Goal: Task Accomplishment & Management: Complete application form

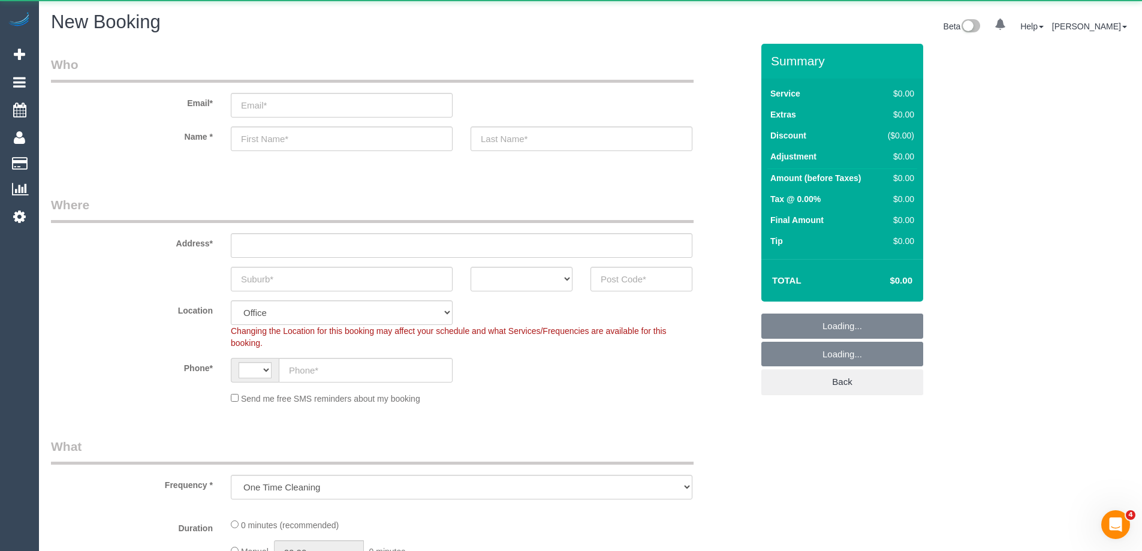
select select "string:AU"
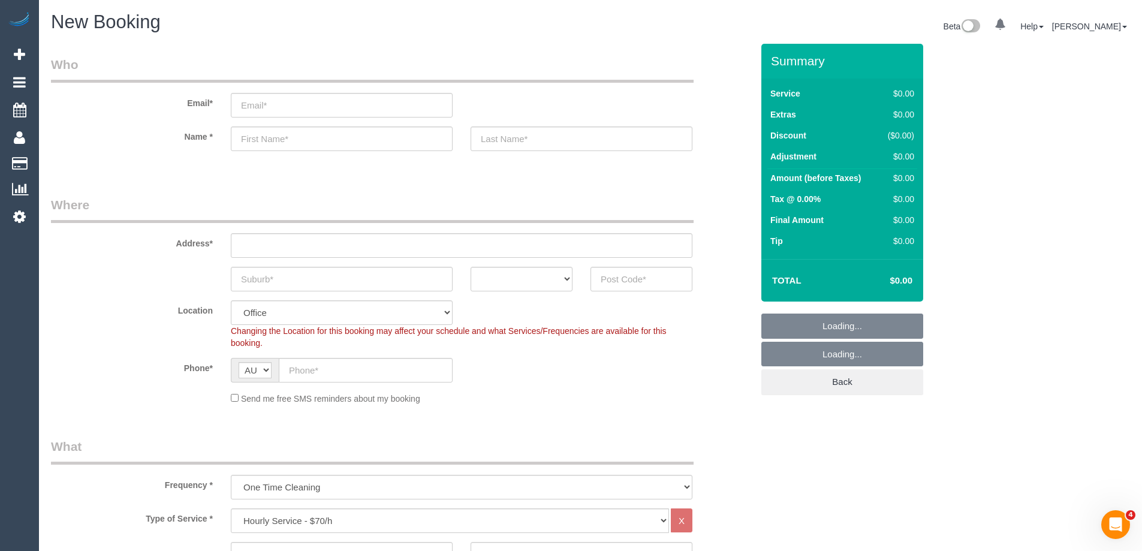
select select "object:2189"
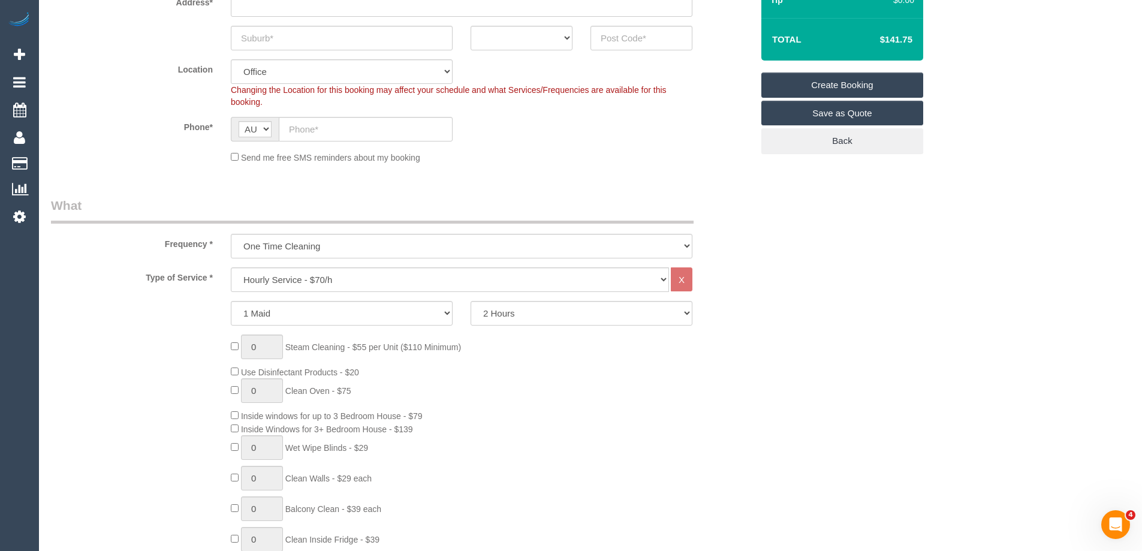
scroll to position [240, 0]
click at [498, 287] on select "Hourly Service - $70/h Hourly Service - $65/h Hourly Service - $60/h Hourly Ser…" at bounding box center [450, 281] width 438 height 25
click at [580, 405] on div "0 Steam Cleaning - $55 per Unit ($110 Minimum) Use Disinfectant Products - $20 …" at bounding box center [492, 513] width 540 height 354
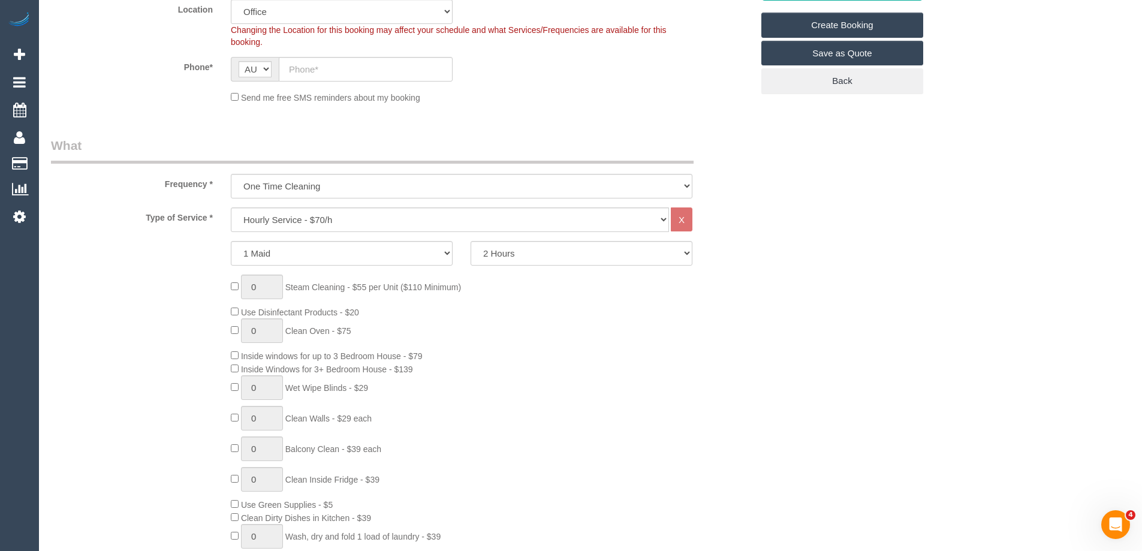
scroll to position [420, 0]
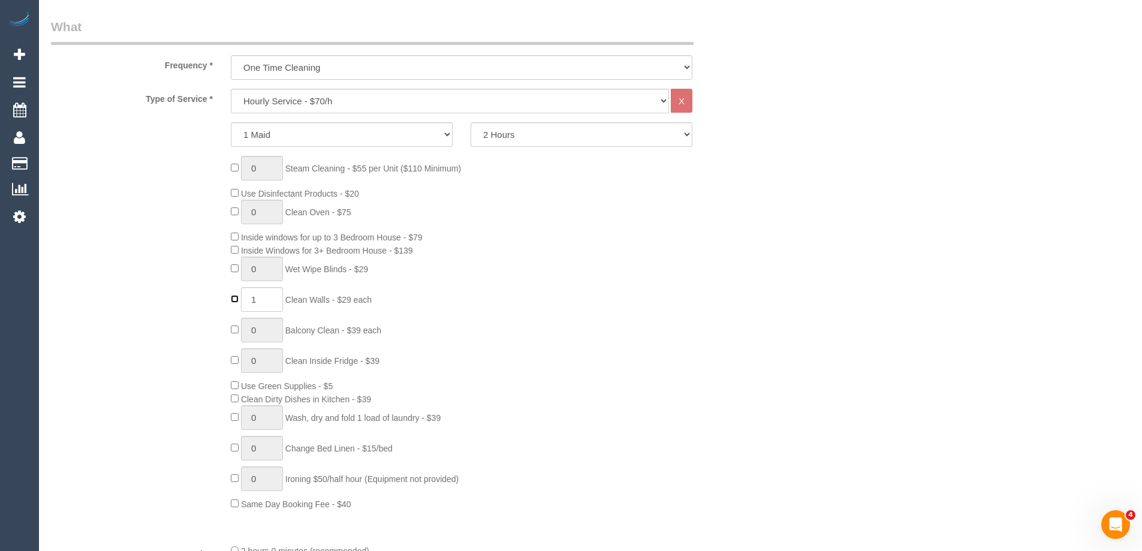
type input "0"
drag, startPoint x: 391, startPoint y: 299, endPoint x: 284, endPoint y: 305, distance: 107.5
click at [284, 305] on div "0 Steam Cleaning - $55 per Unit ($110 Minimum) Use Disinfectant Products - $20 …" at bounding box center [492, 333] width 540 height 354
click at [477, 111] on select "Hourly Service - $70/h Hourly Service - $65/h Hourly Service - $60/h Hourly Ser…" at bounding box center [450, 101] width 438 height 25
select select "213"
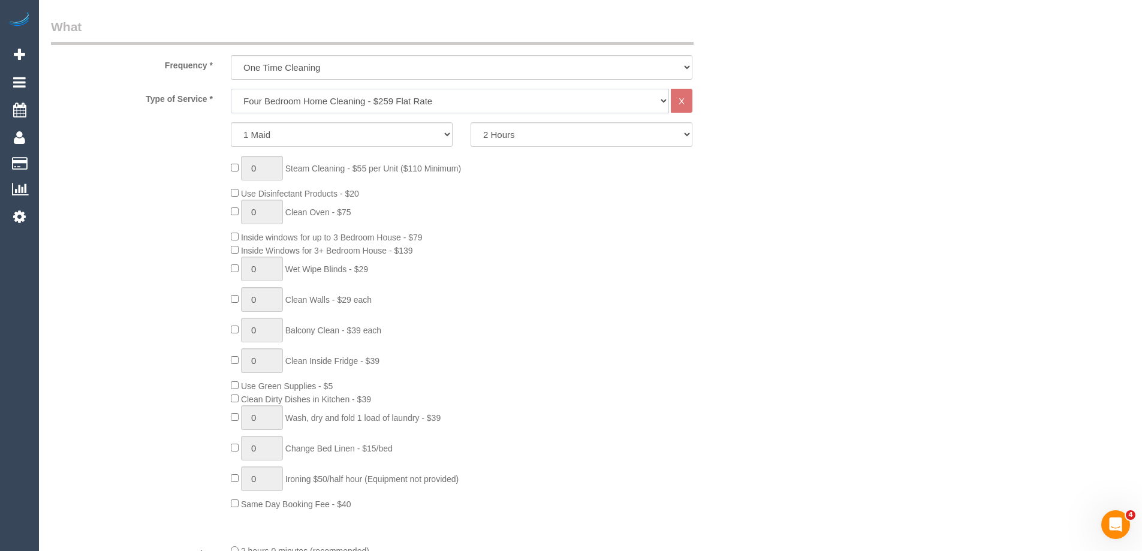
click at [231, 89] on select "Hourly Service - $70/h Hourly Service - $65/h Hourly Service - $60/h Hourly Ser…" at bounding box center [450, 101] width 438 height 25
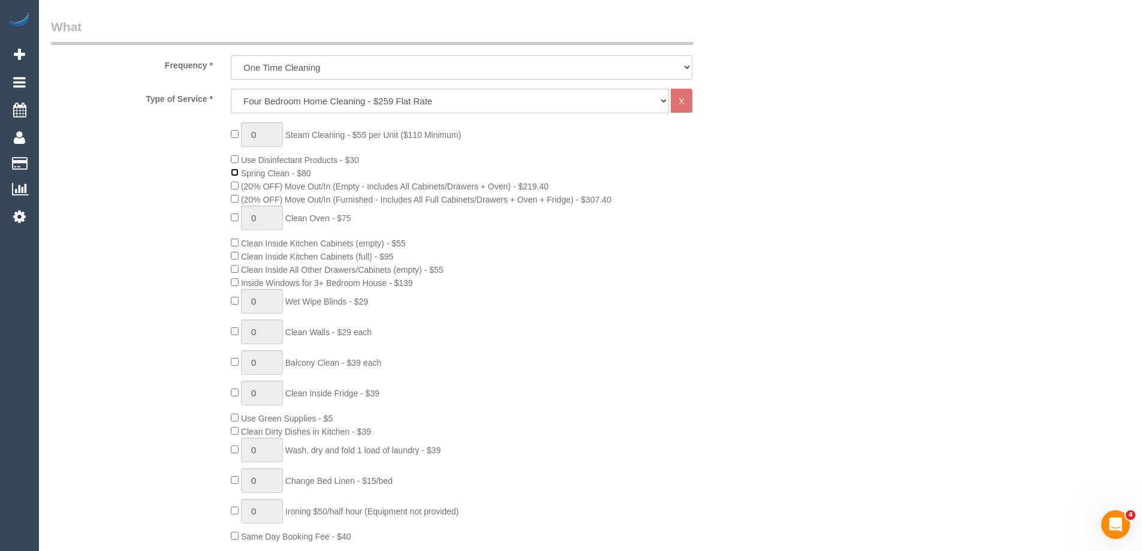
click at [236, 177] on span "Spring Clean - $80" at bounding box center [271, 174] width 80 height 10
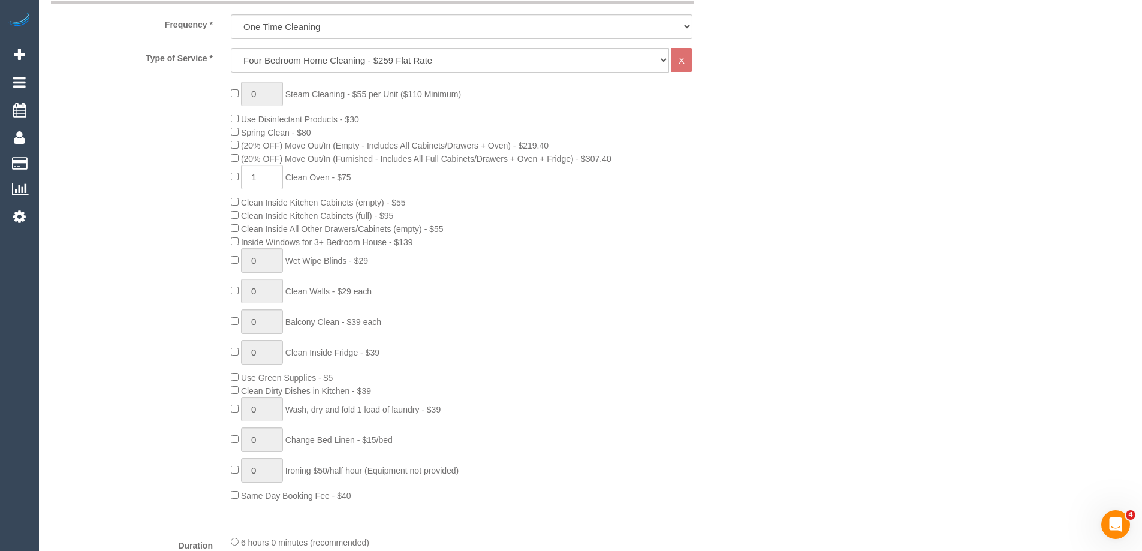
scroll to position [480, 0]
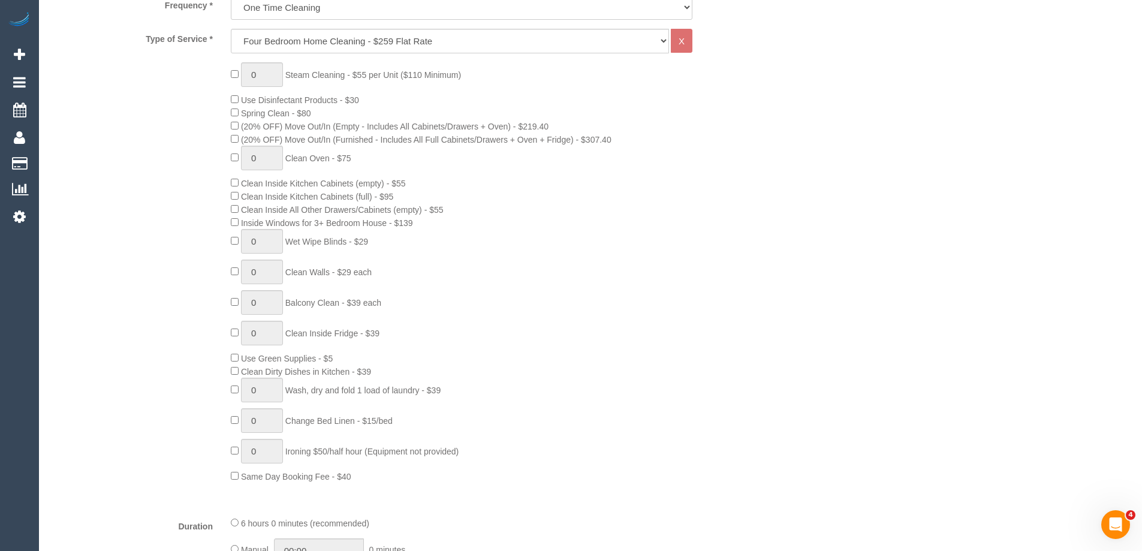
drag, startPoint x: 381, startPoint y: 151, endPoint x: 291, endPoint y: 152, distance: 90.0
click at [291, 152] on div "0 Steam Cleaning - $55 per Unit ($110 Minimum) Use Disinfectant Products - $30 …" at bounding box center [492, 272] width 540 height 420
click at [293, 158] on span "Clean Oven - $75" at bounding box center [318, 159] width 66 height 10
drag, startPoint x: 317, startPoint y: 154, endPoint x: 366, endPoint y: 151, distance: 49.3
click at [366, 151] on div "0 Steam Cleaning - $55 per Unit ($110 Minimum) Use Disinfectant Products - $30 …" at bounding box center [492, 272] width 540 height 420
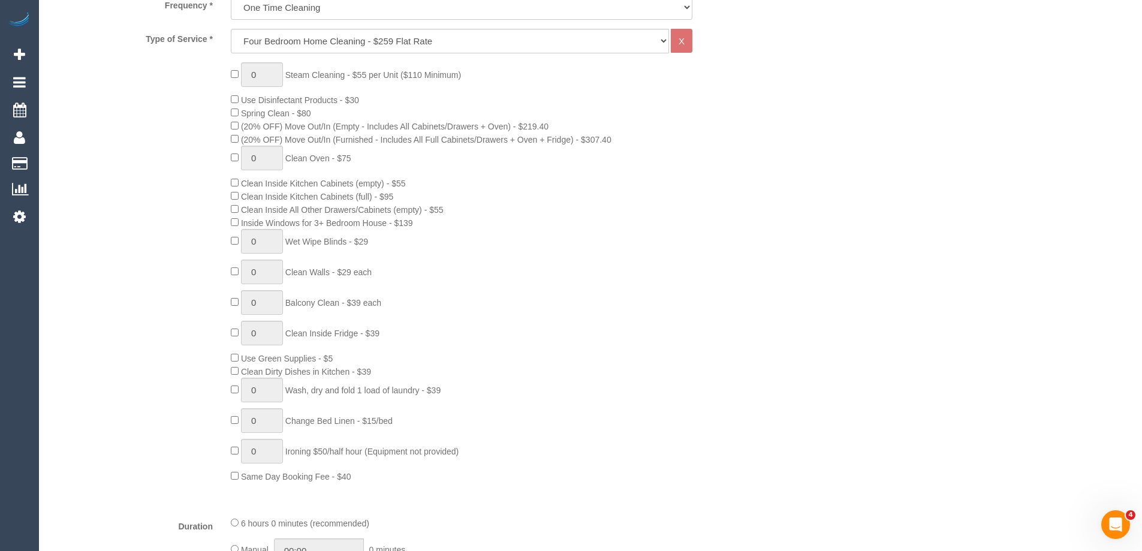
drag, startPoint x: 287, startPoint y: 160, endPoint x: 342, endPoint y: 163, distance: 55.3
click at [342, 163] on div "0 Steam Cleaning - $55 per Unit ($110 Minimum) Use Disinfectant Products - $30 …" at bounding box center [492, 272] width 540 height 420
type input "1"
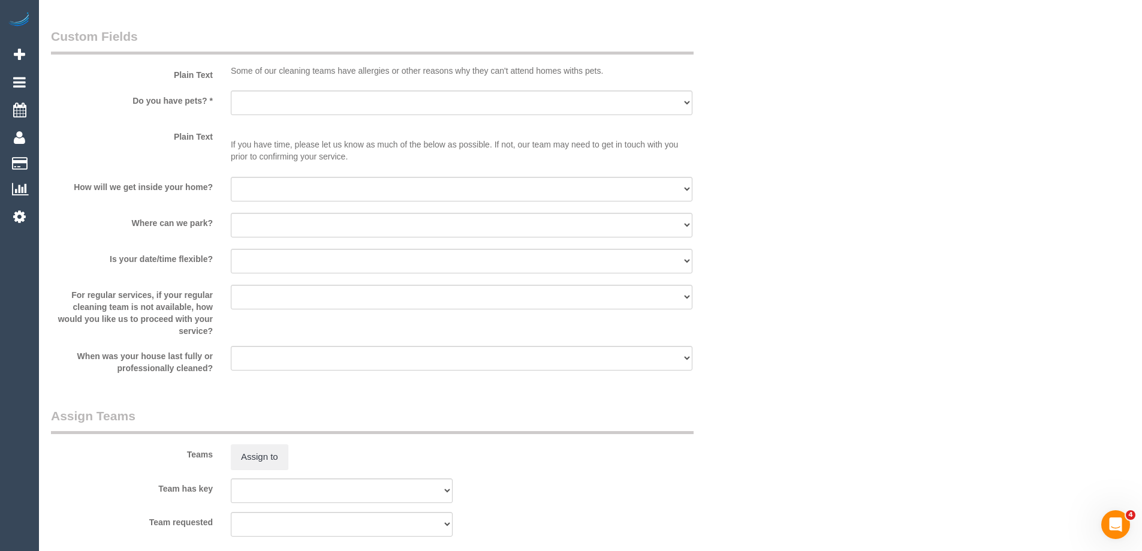
scroll to position [1679, 0]
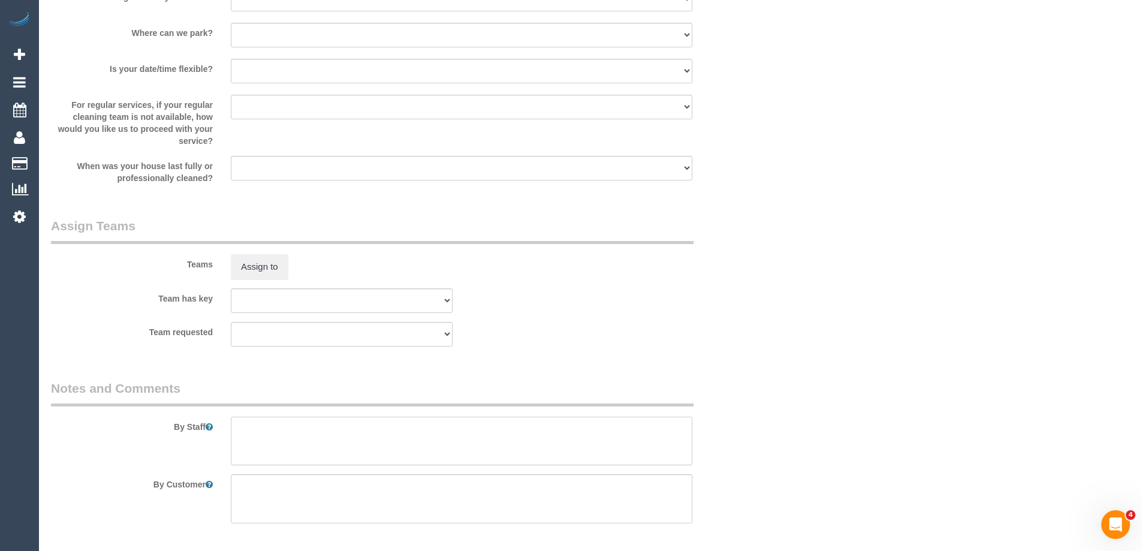
click at [405, 433] on textarea at bounding box center [462, 441] width 462 height 49
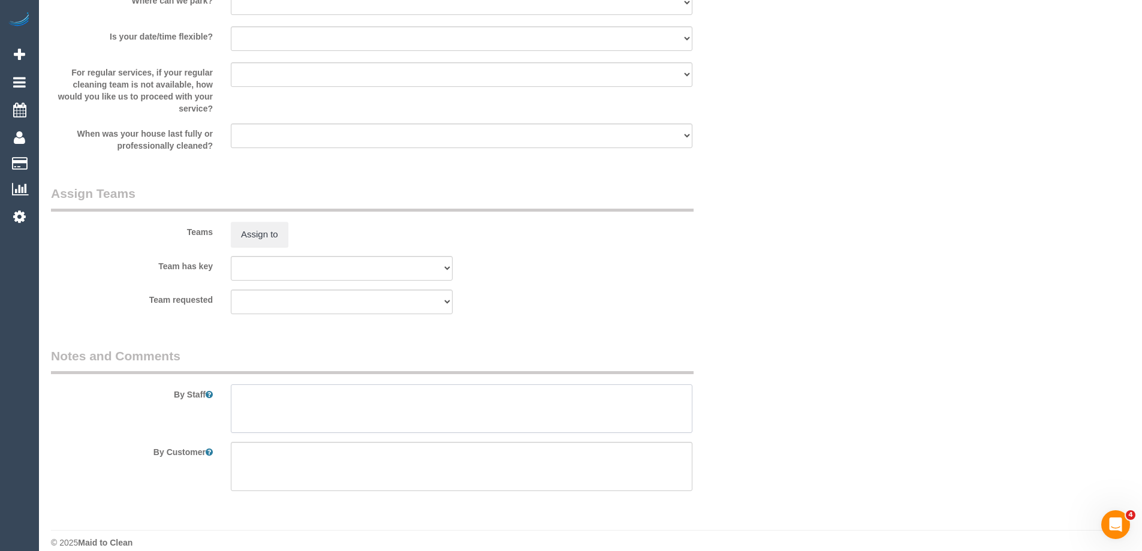
scroll to position [1726, 0]
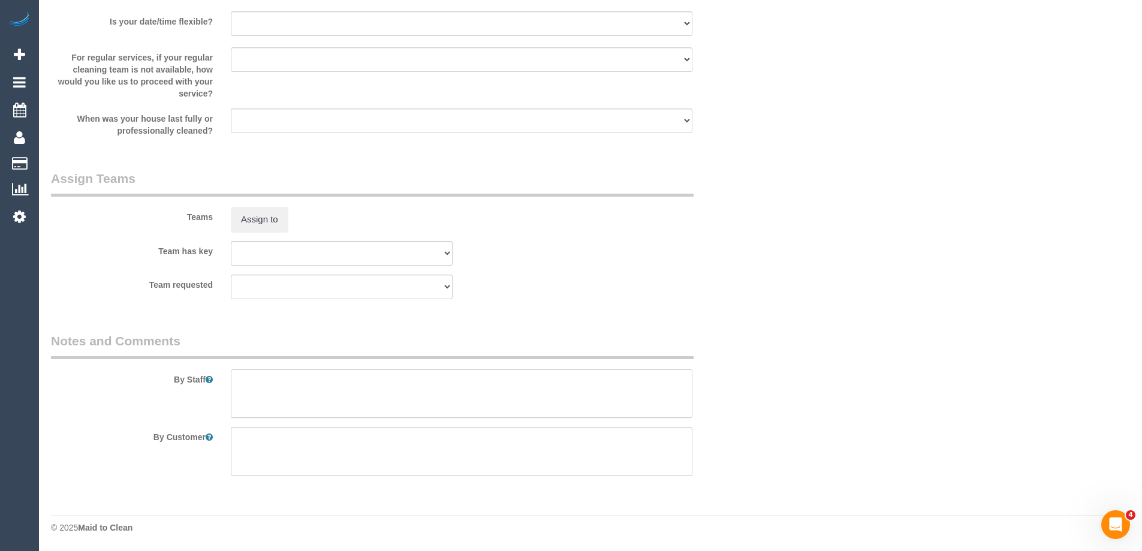
click at [629, 395] on textarea at bounding box center [462, 393] width 462 height 49
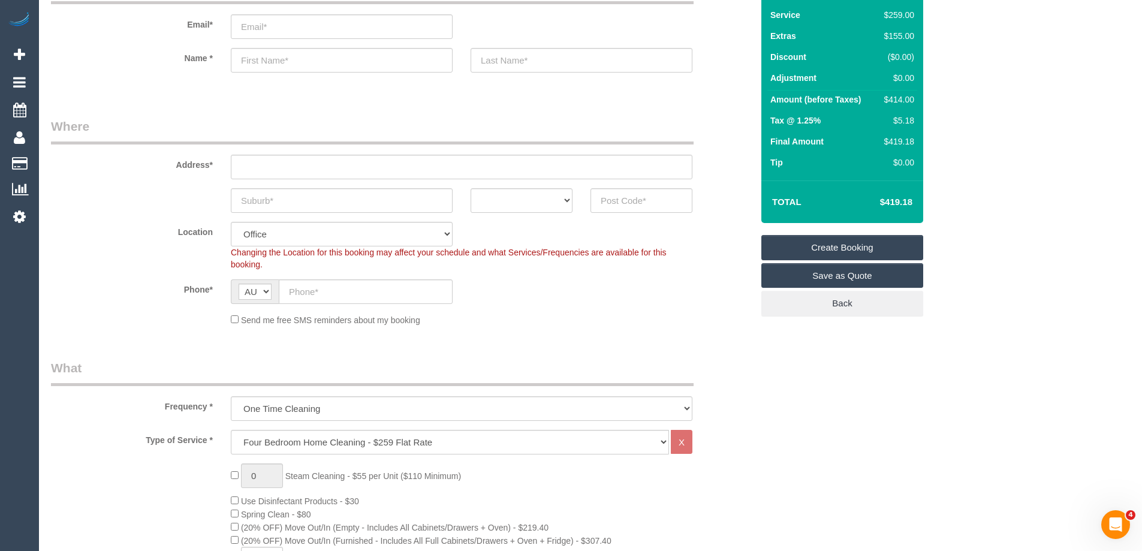
scroll to position [0, 0]
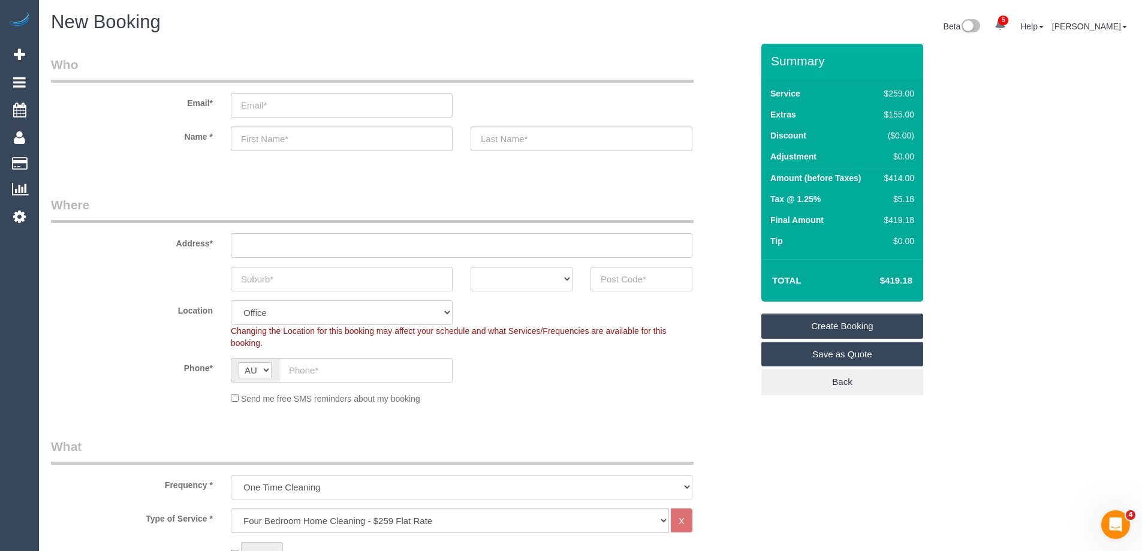
type textarea "291.5"
click at [322, 108] on input "email" at bounding box center [342, 105] width 222 height 25
click at [333, 103] on input "email" at bounding box center [342, 105] width 222 height 25
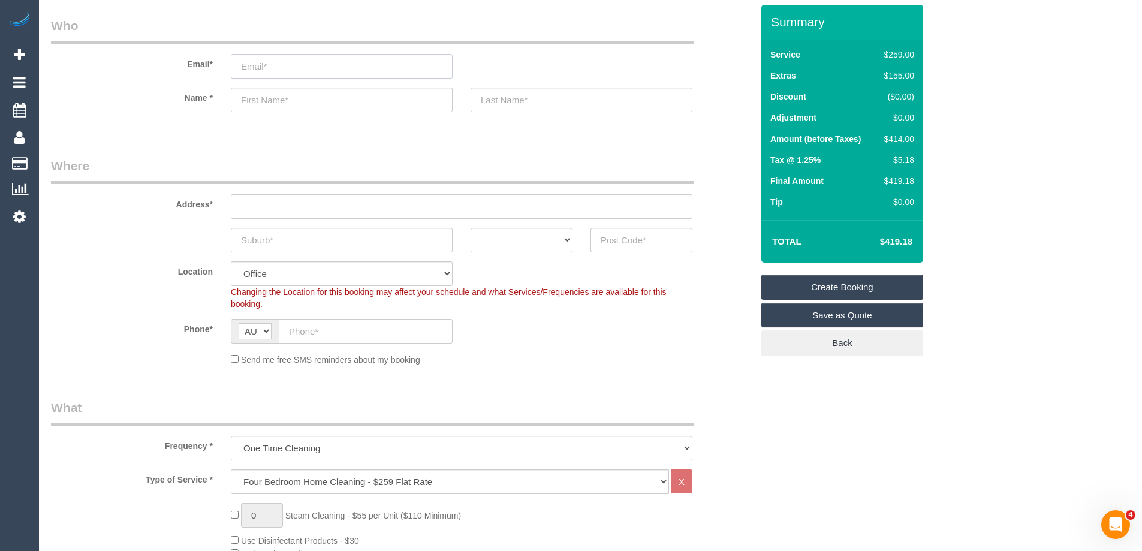
scroll to position [60, 0]
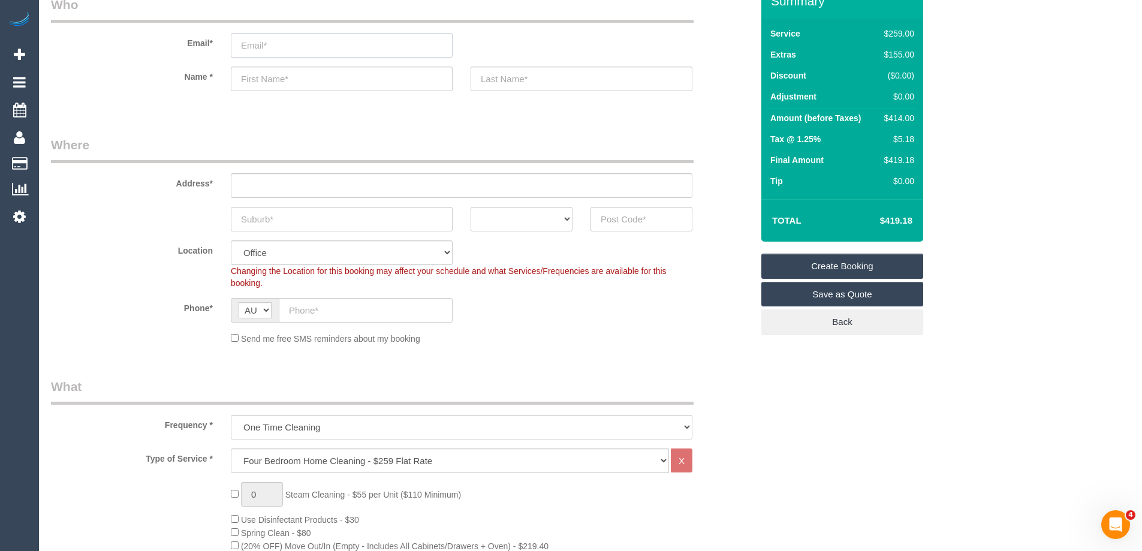
click at [331, 46] on input "email" at bounding box center [342, 45] width 222 height 25
type input "[PERSON_NAME][EMAIL_ADDRESS][DOMAIN_NAME]"
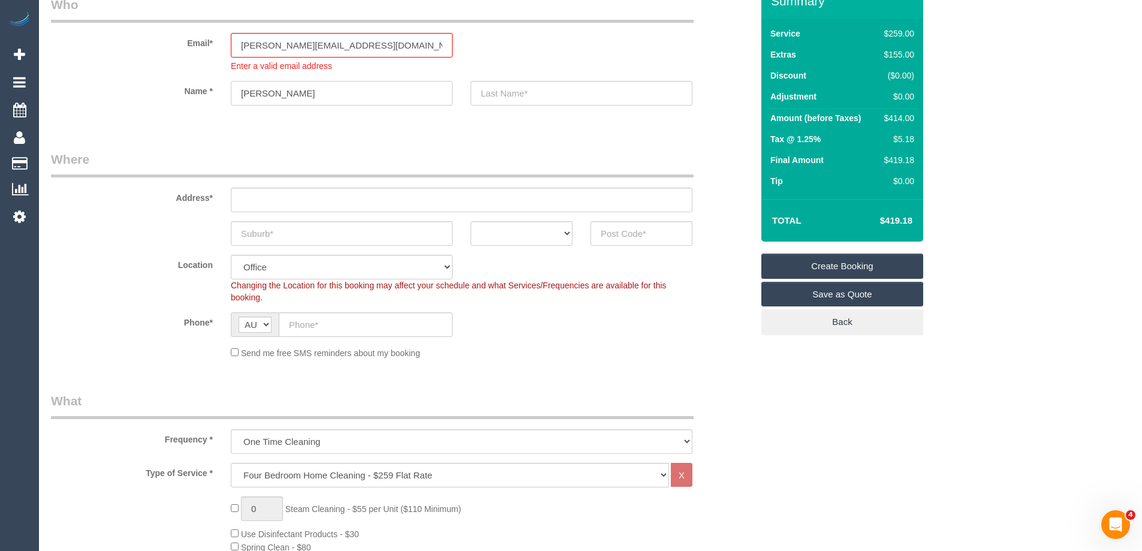
type input "[PERSON_NAME]"
type input "Quartarella"
click at [296, 199] on input "text" at bounding box center [462, 200] width 462 height 25
drag, startPoint x: 299, startPoint y: 198, endPoint x: 349, endPoint y: 213, distance: 52.0
click at [299, 199] on input "text" at bounding box center [462, 200] width 462 height 25
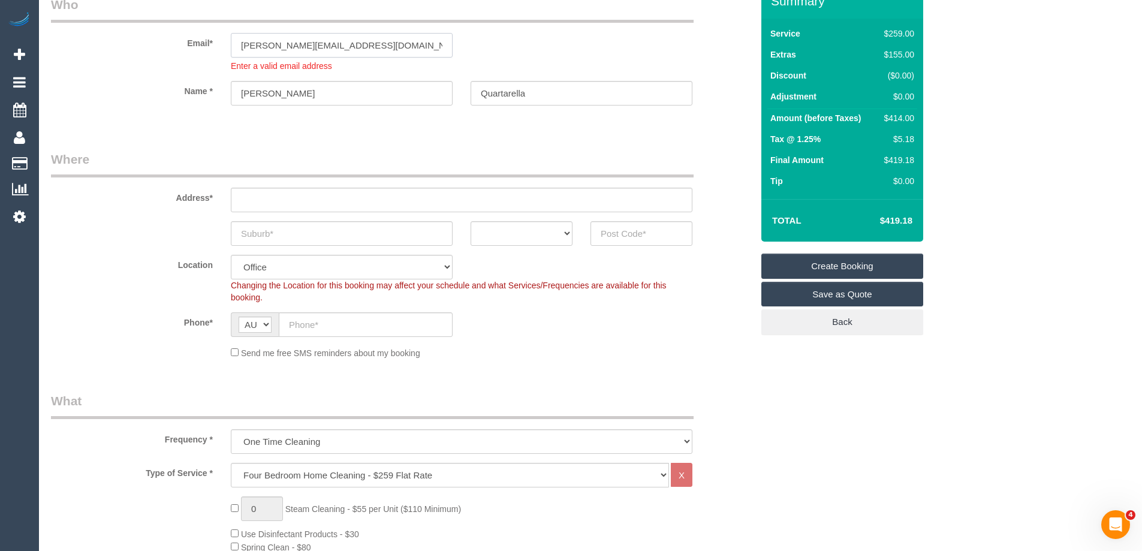
click at [425, 46] on input "[PERSON_NAME][EMAIL_ADDRESS][DOMAIN_NAME]" at bounding box center [342, 45] width 222 height 25
click at [243, 45] on input "[PERSON_NAME][EMAIL_ADDRESS][DOMAIN_NAME]" at bounding box center [342, 45] width 222 height 25
click at [434, 48] on input "[PERSON_NAME][EMAIL_ADDRESS][DOMAIN_NAME]" at bounding box center [342, 45] width 222 height 25
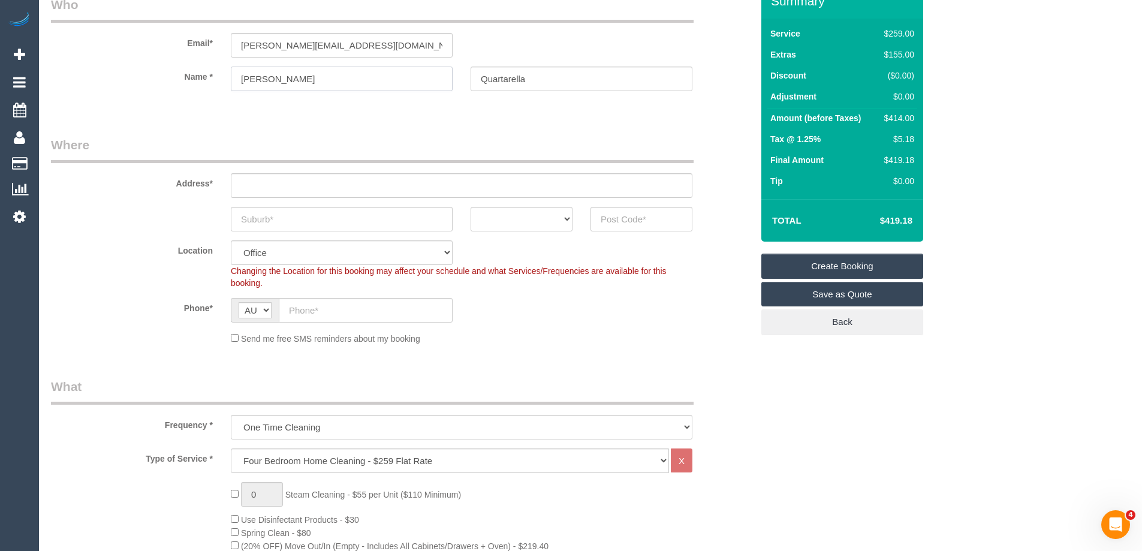
click at [346, 89] on input "[PERSON_NAME]" at bounding box center [342, 79] width 222 height 25
click at [303, 187] on input "text" at bounding box center [462, 185] width 462 height 25
type input "45 Kanmore Cres"
type input "Hillside"
select select "VIC"
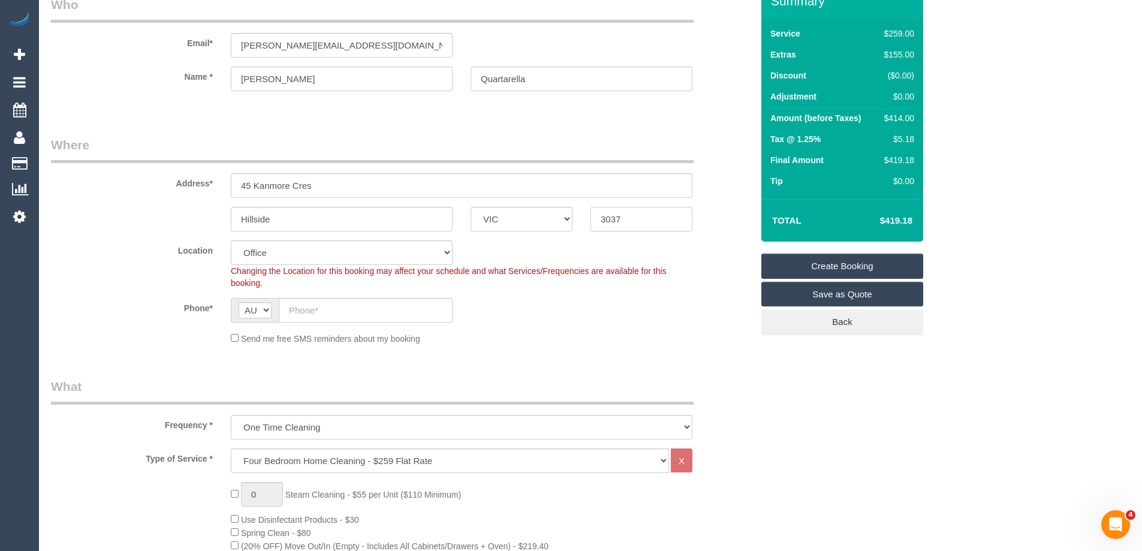
type input "3037"
click at [351, 321] on input "text" at bounding box center [366, 310] width 174 height 25
select select "49"
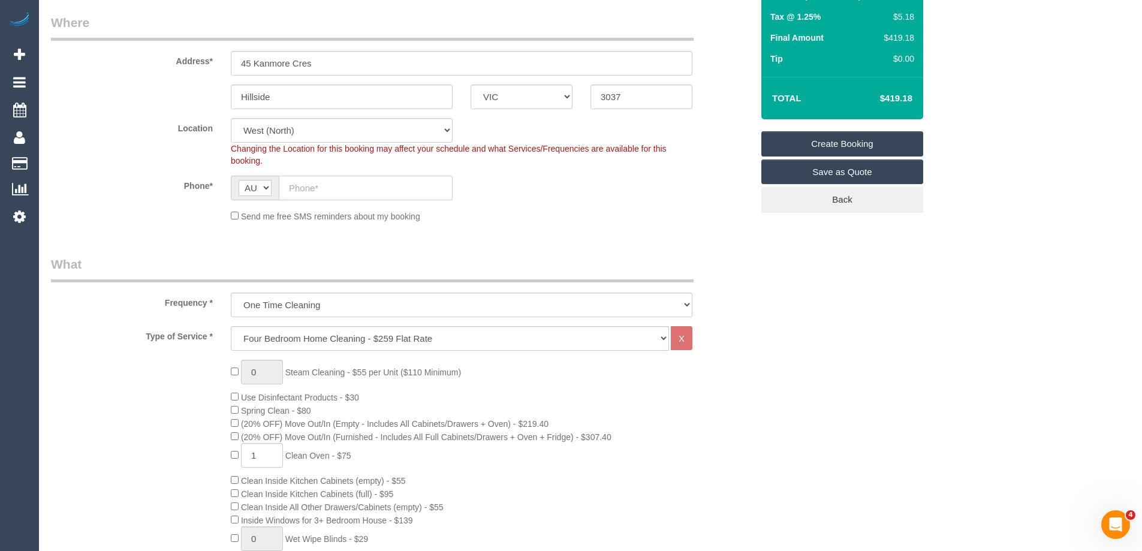
select select "object:2286"
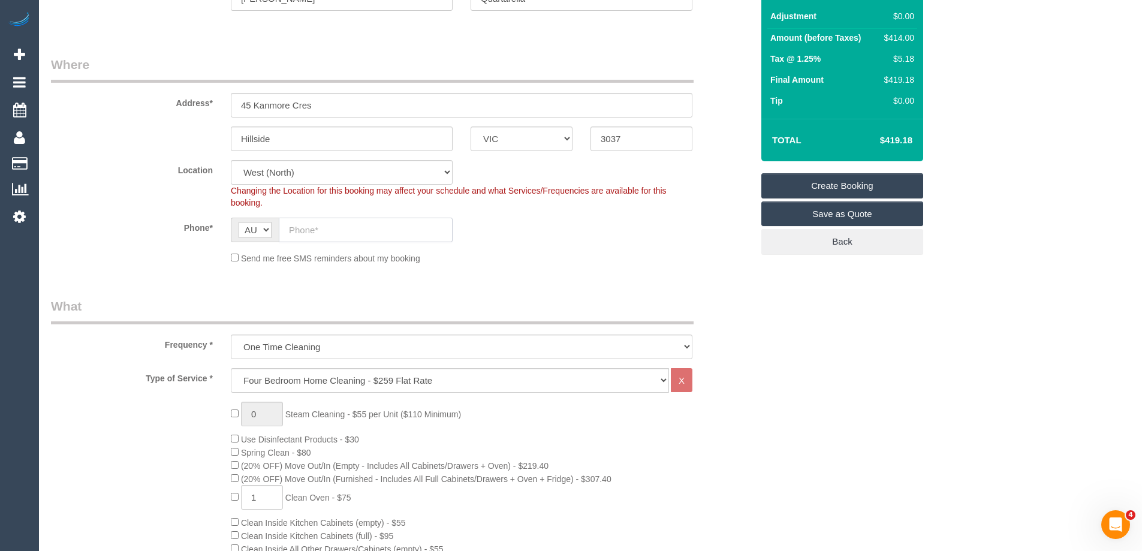
scroll to position [120, 0]
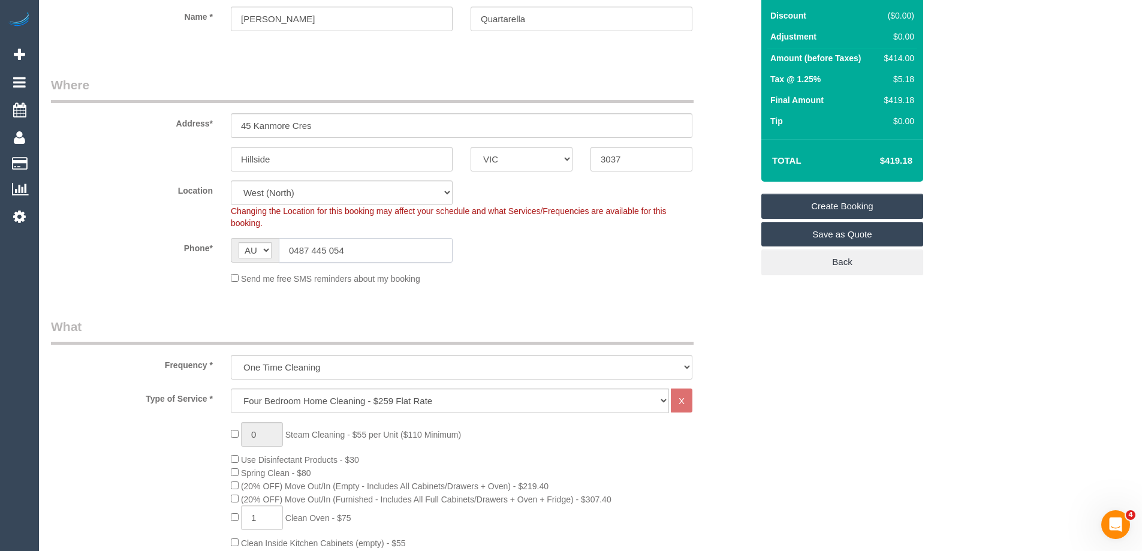
type input "0487 445 054"
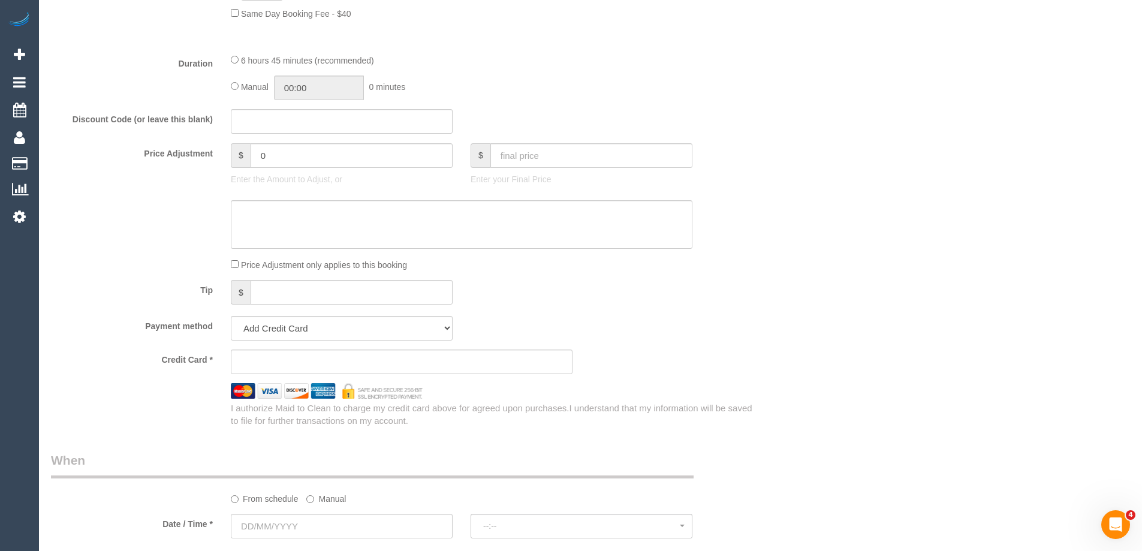
scroll to position [660, 0]
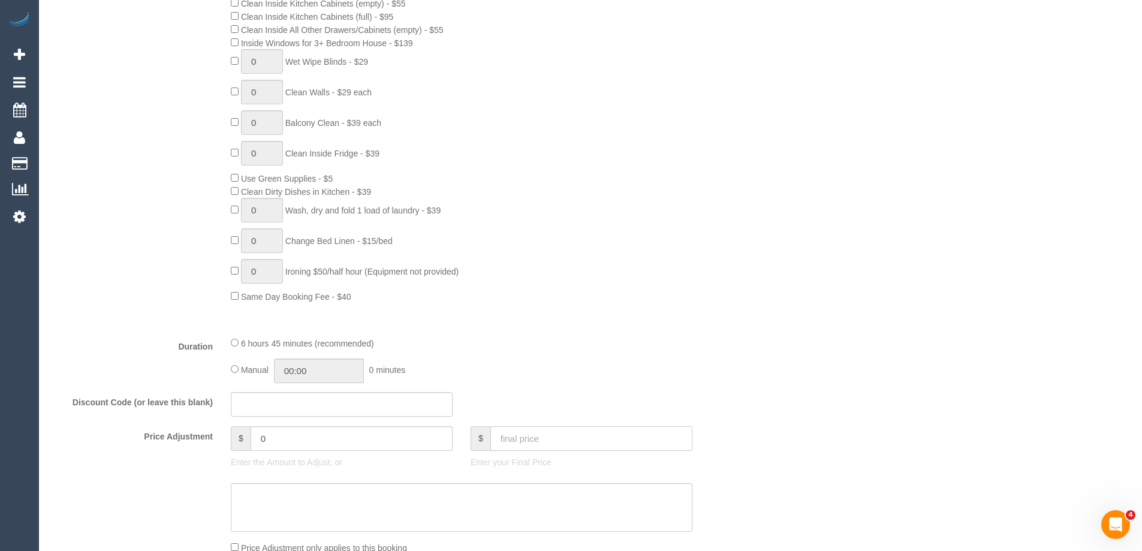
click at [525, 449] on input "text" at bounding box center [592, 438] width 202 height 25
type input "291.5"
click at [535, 510] on textarea at bounding box center [462, 507] width 462 height 49
type input "-126.1"
click at [539, 513] on textarea at bounding box center [462, 507] width 462 height 49
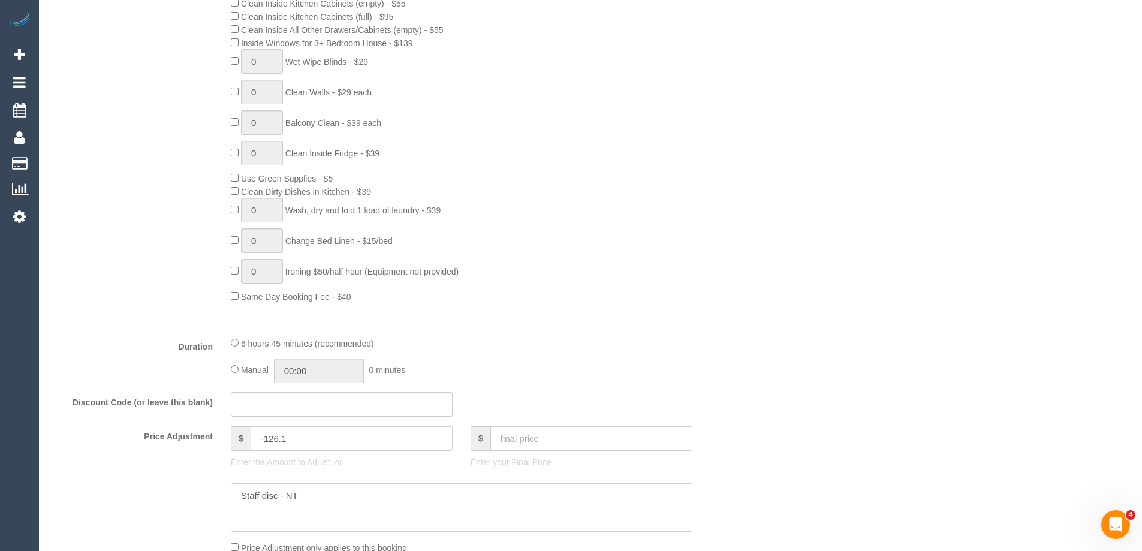
type textarea "Staff disc - NT"
click at [669, 322] on div "Type of Service * Hourly Service - $70/h Hourly Service - $65/h Hourly Service …" at bounding box center [402, 88] width 702 height 478
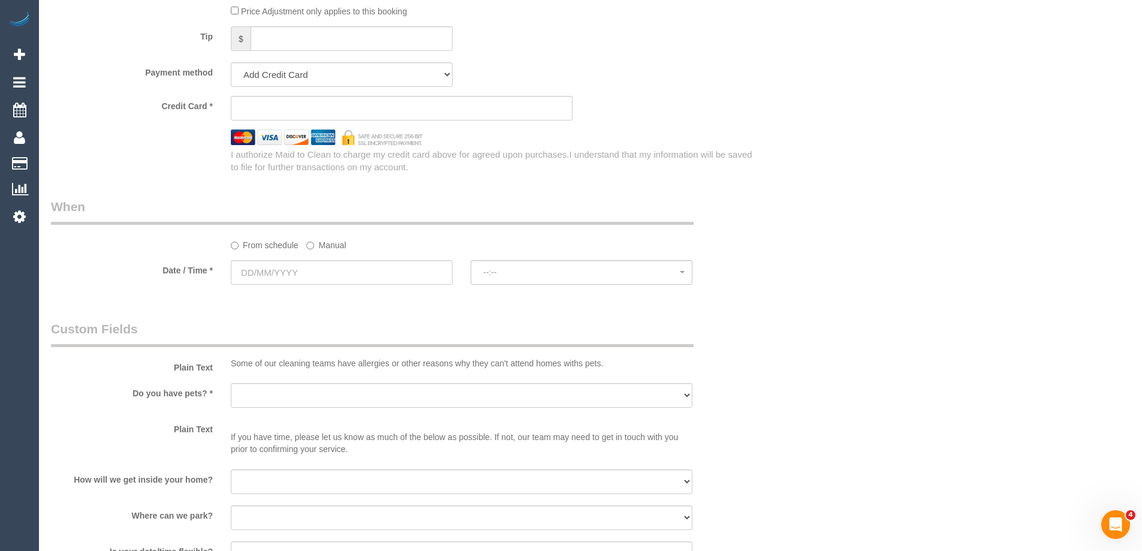
scroll to position [1199, 0]
click at [338, 73] on select "Add Credit Card Cash Check Paypal" at bounding box center [342, 71] width 222 height 25
click at [231, 59] on select "Add Credit Card Cash Check Paypal" at bounding box center [342, 71] width 222 height 25
click at [295, 113] on sui-stripe-card at bounding box center [402, 105] width 342 height 25
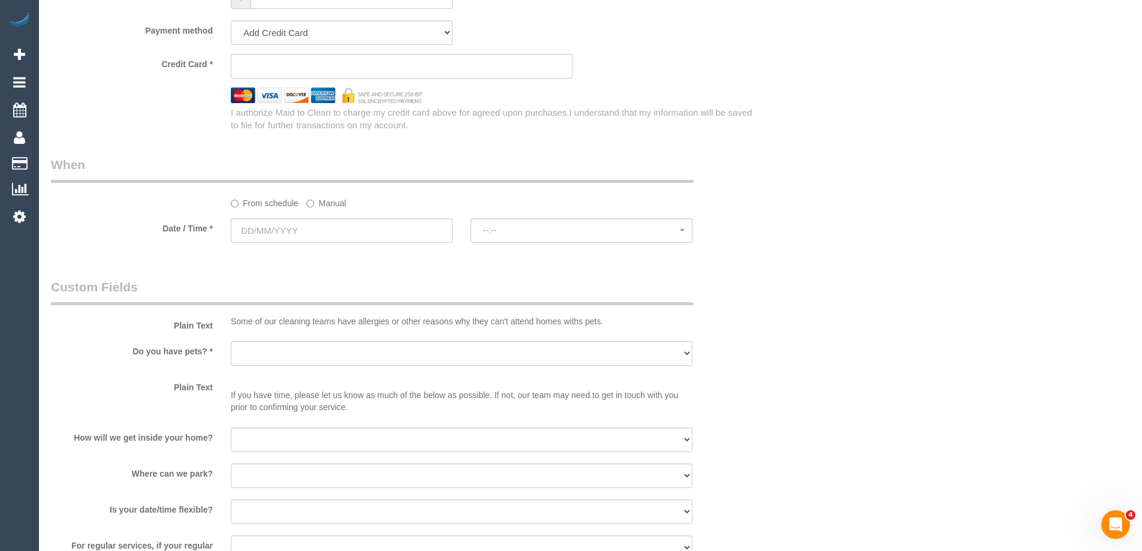
scroll to position [1259, 0]
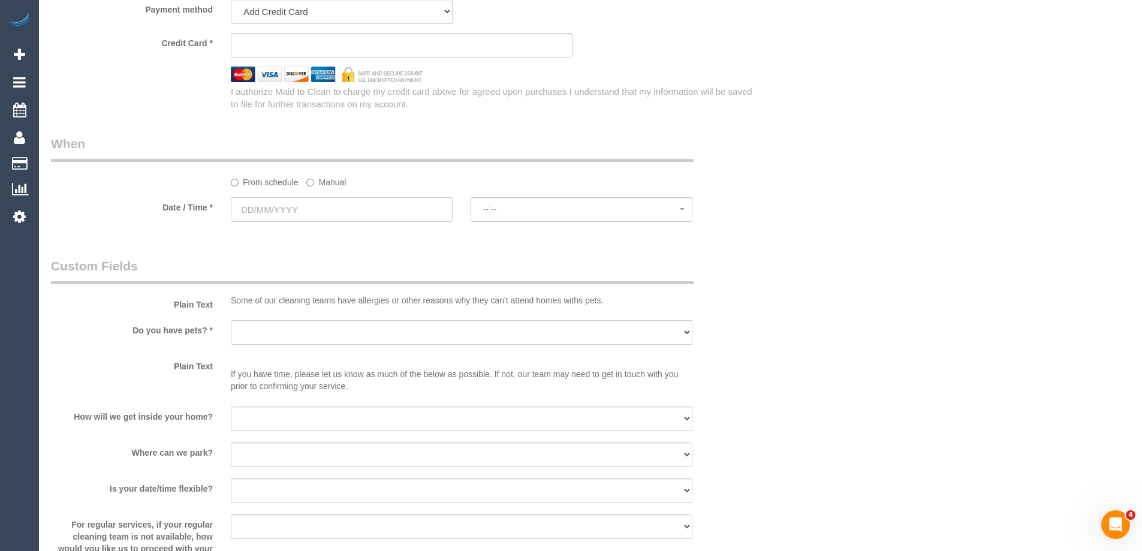
click at [318, 186] on label "Manual" at bounding box center [326, 180] width 40 height 16
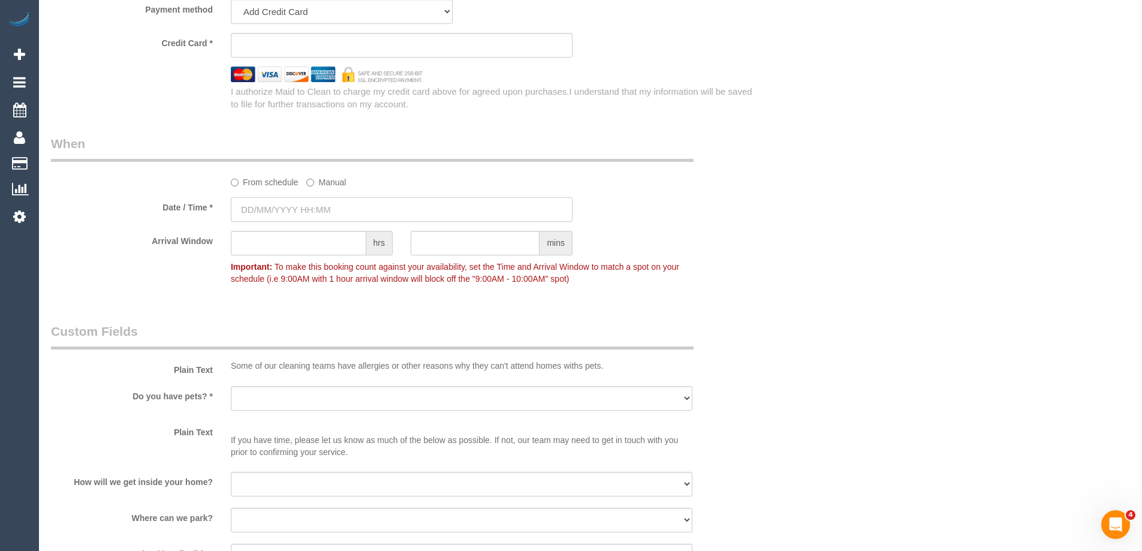
click at [321, 214] on input "text" at bounding box center [402, 209] width 342 height 25
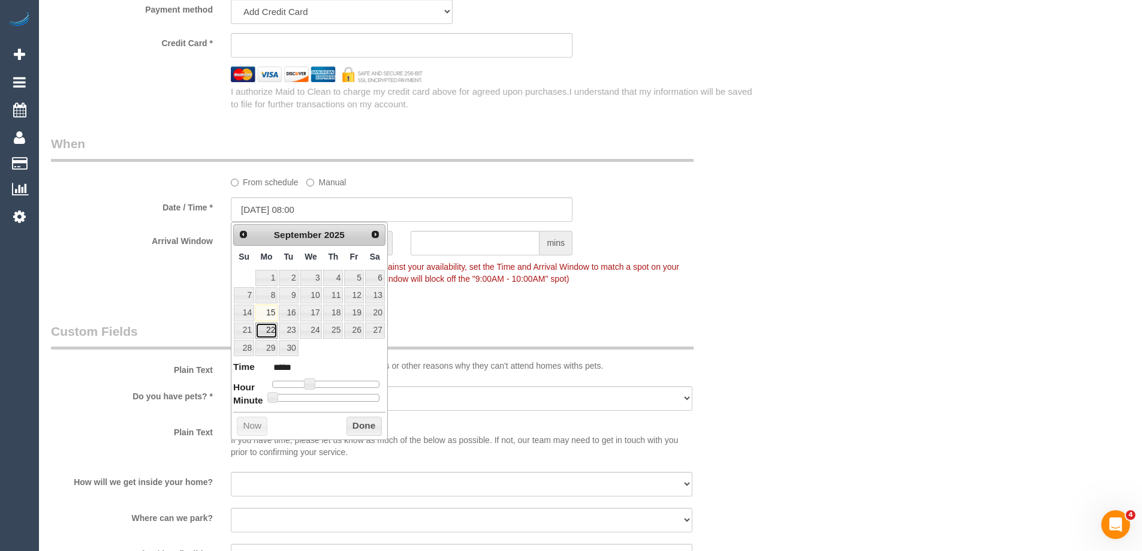
click at [267, 332] on link "22" at bounding box center [266, 331] width 22 height 16
type input "[DATE] 07:00"
type input "*****"
click at [304, 380] on span at bounding box center [305, 383] width 11 height 11
type input "[DATE] 07:05"
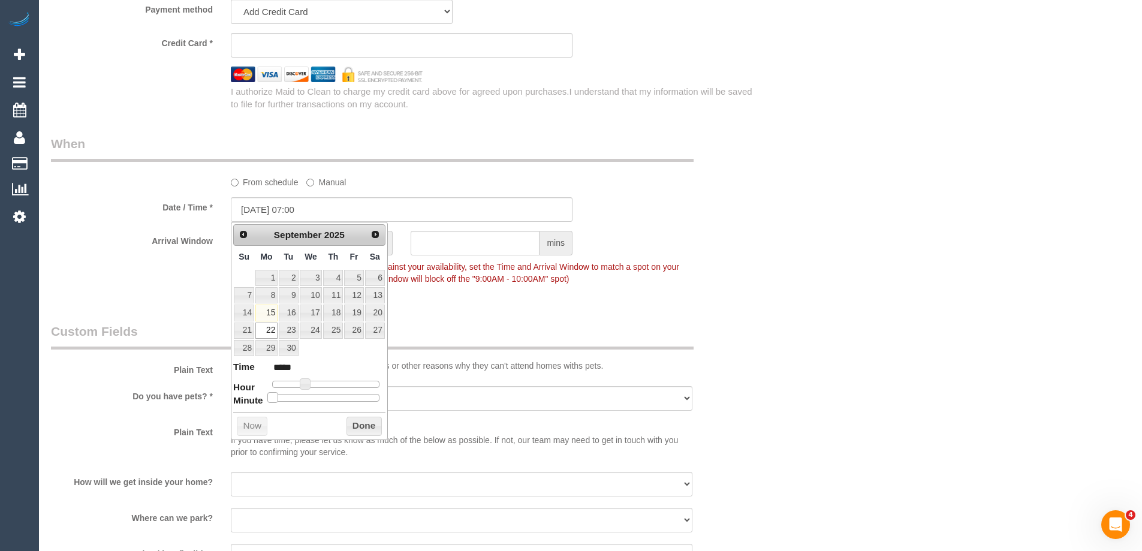
type input "*****"
type input "[DATE] 07:10"
type input "*****"
type input "[DATE] 07:15"
type input "*****"
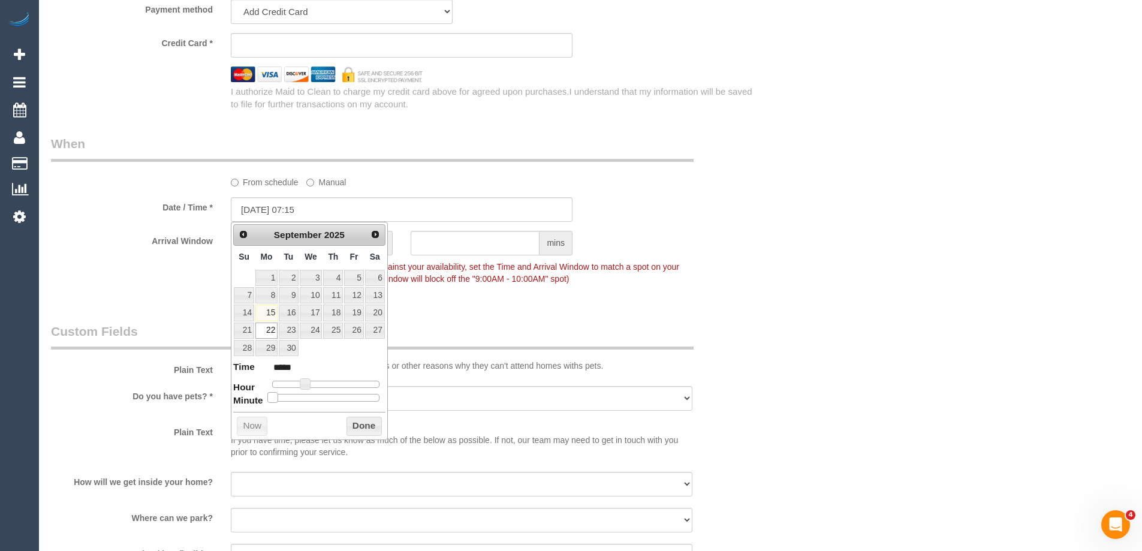
type input "[DATE] 07:20"
type input "*****"
type input "[DATE] 07:25"
type input "*****"
type input "[DATE] 07:30"
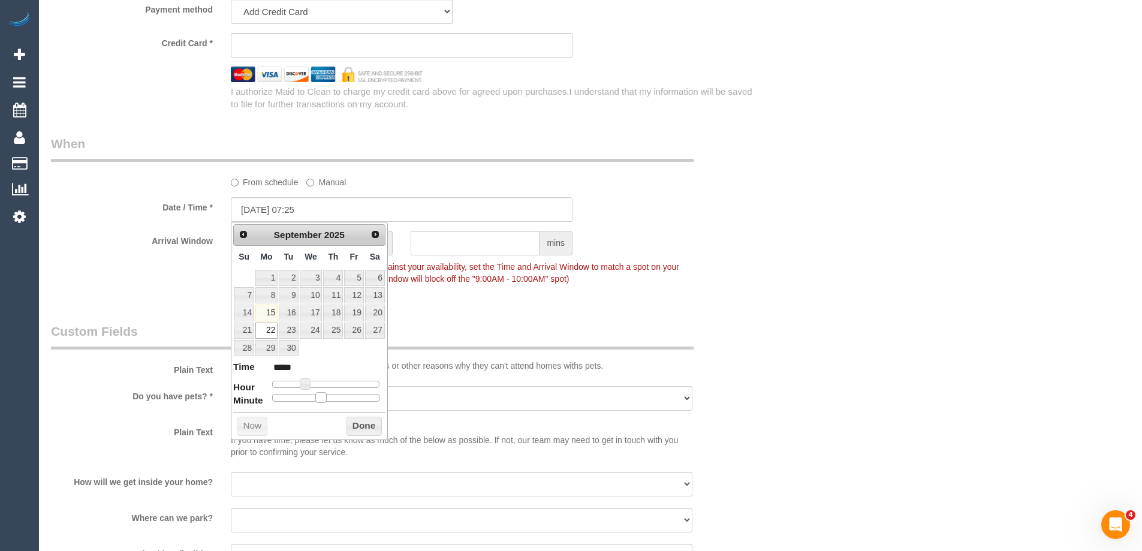
type input "*****"
type input "[DATE] 07:35"
type input "*****"
drag, startPoint x: 269, startPoint y: 399, endPoint x: 339, endPoint y: 405, distance: 70.5
click at [339, 405] on div "Prev Next [DATE] Su Mo Tu We Th Fr Sa 1 2 3 4 5 6 7 8 9 10 11 12 13 14 15 16 17…" at bounding box center [309, 331] width 157 height 218
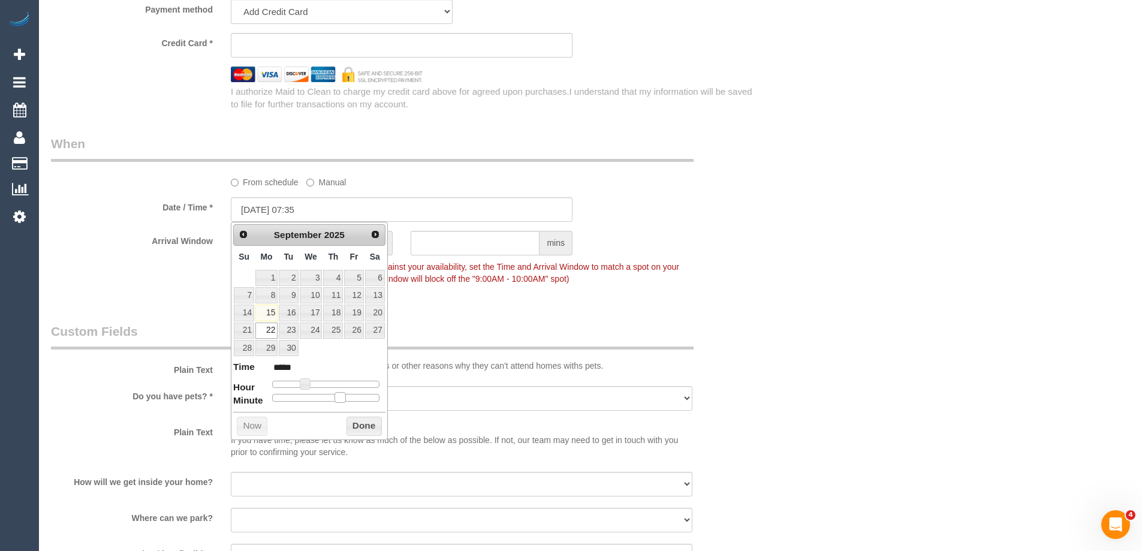
type input "[DATE] 07:30"
type input "*****"
click at [335, 395] on span at bounding box center [330, 397] width 11 height 11
click at [369, 423] on button "Done" at bounding box center [364, 426] width 35 height 19
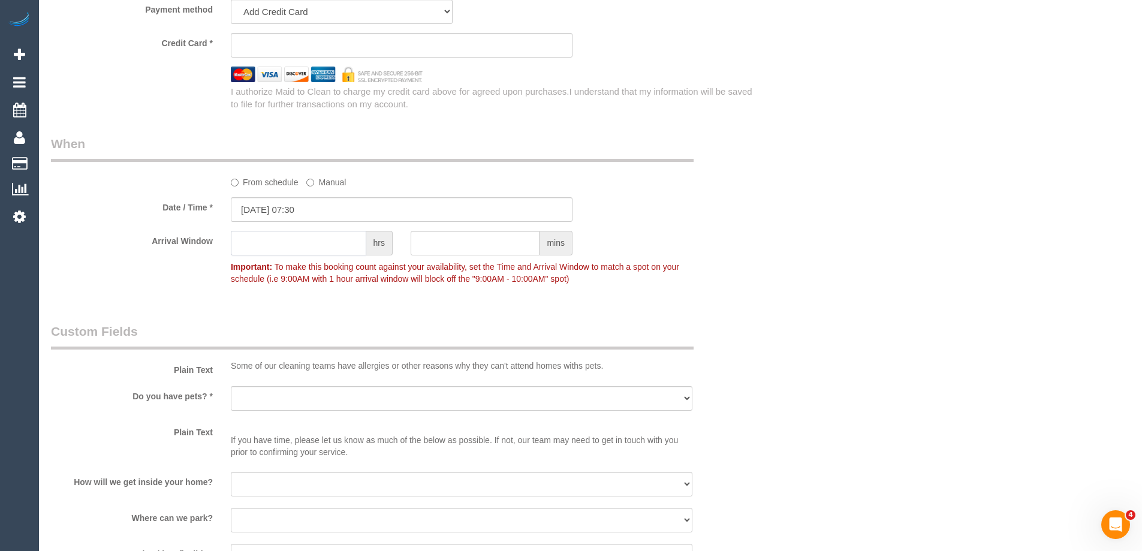
click at [328, 254] on input "text" at bounding box center [299, 243] width 136 height 25
type input "6"
type input "30"
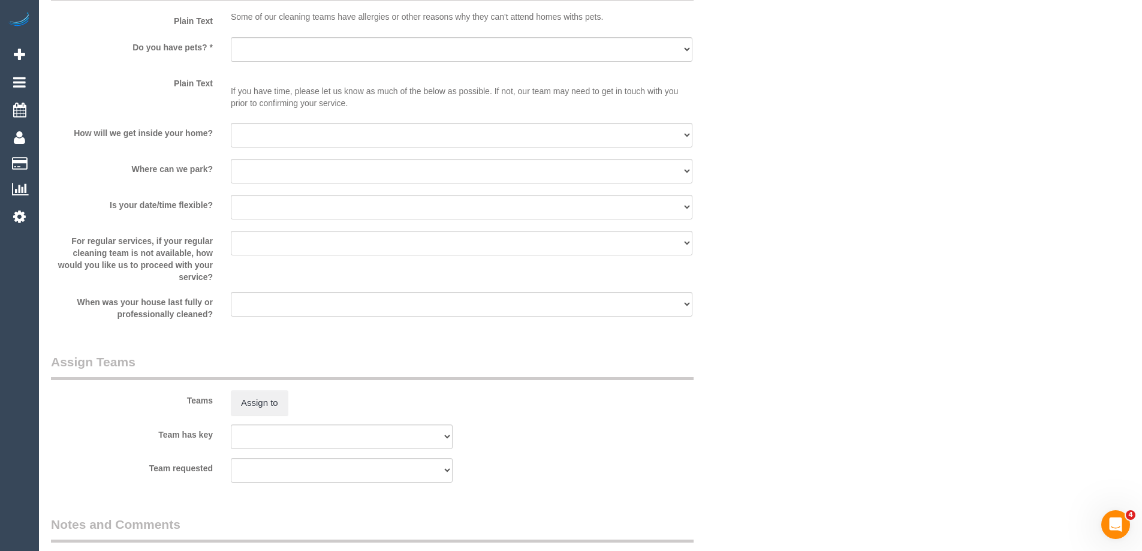
scroll to position [1792, 0]
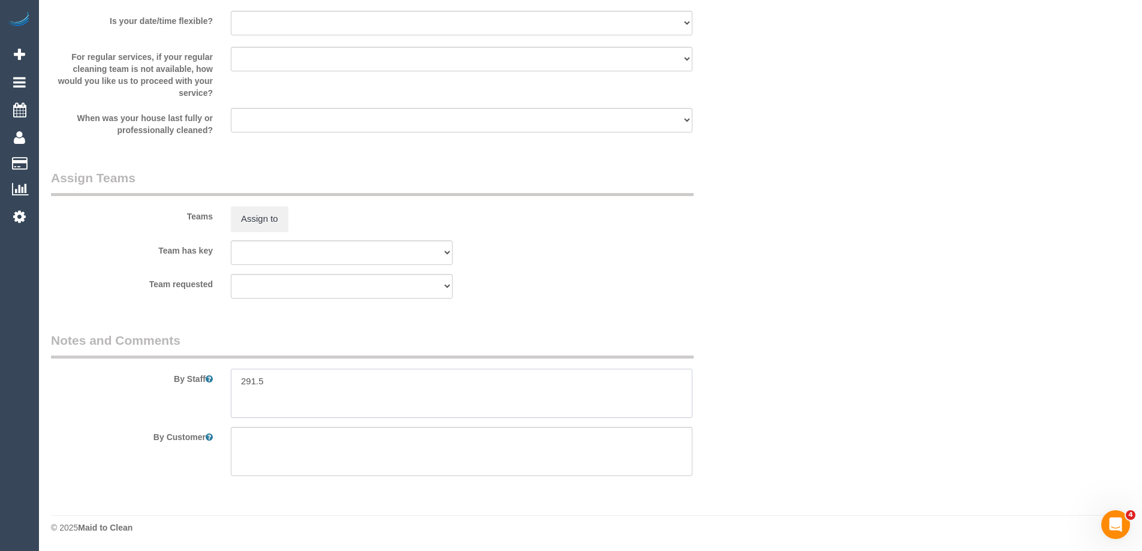
drag, startPoint x: 297, startPoint y: 374, endPoint x: 203, endPoint y: 375, distance: 94.2
click at [203, 375] on div "By Staff" at bounding box center [402, 375] width 720 height 86
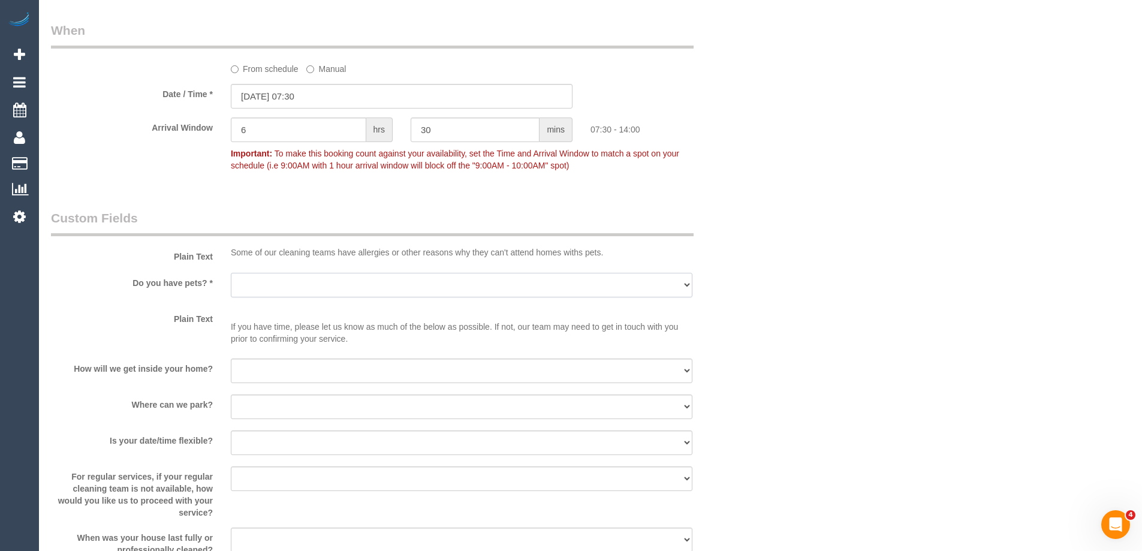
click at [330, 287] on select "Yes - Cats Yes - Dogs No pets Yes - Dogs and Cats Yes - Other" at bounding box center [462, 285] width 462 height 25
select select "number:27"
click at [231, 273] on select "Yes - Cats Yes - Dogs No pets Yes - Dogs and Cats Yes - Other" at bounding box center [462, 285] width 462 height 25
click at [751, 290] on div "Do you have pets? * Yes - Cats Yes - Dogs No pets Yes - Dogs and Cats Yes - Oth…" at bounding box center [402, 286] width 720 height 27
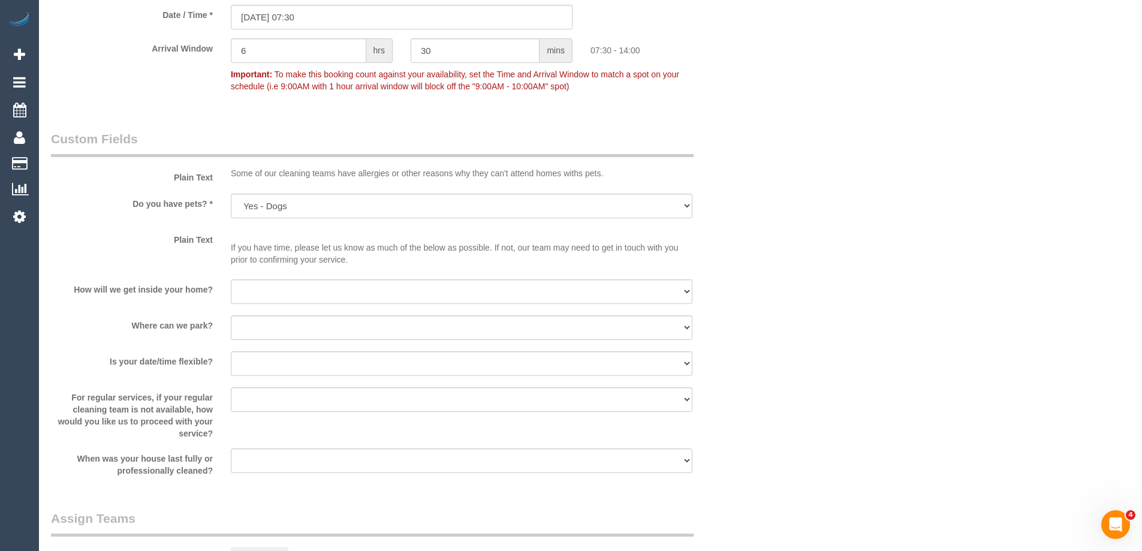
scroll to position [1493, 0]
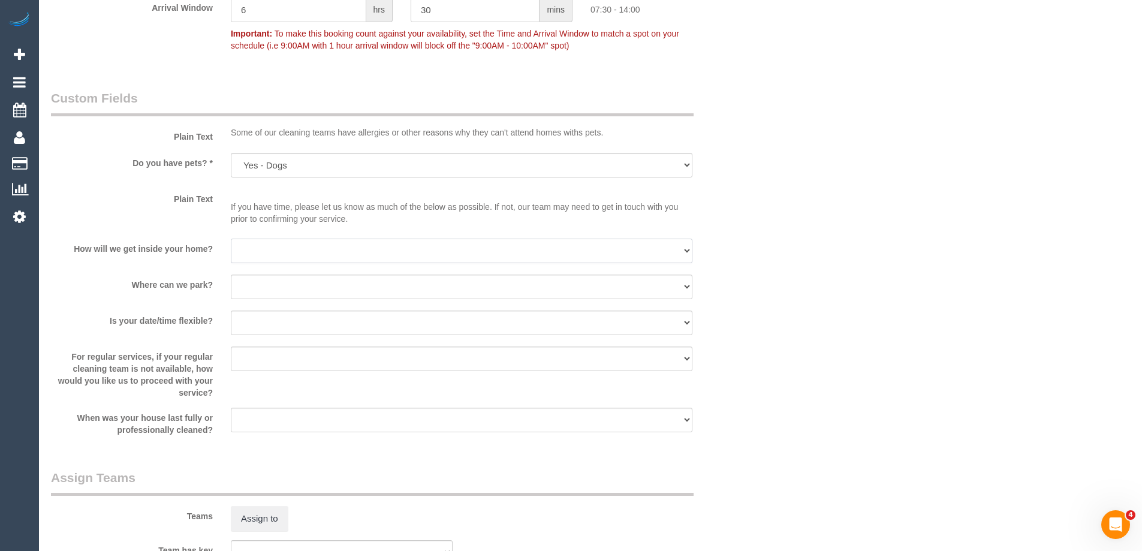
click at [309, 258] on select "I will be home Key will be left (please provide details below) Lock box/Access …" at bounding box center [462, 251] width 462 height 25
select select "number:14"
click at [231, 239] on select "I will be home Key will be left (please provide details below) Lock box/Access …" at bounding box center [462, 251] width 462 height 25
click at [290, 284] on select "I will provide parking on-site Free street parking Paid street parking (cost wi…" at bounding box center [462, 287] width 462 height 25
select select "number:19"
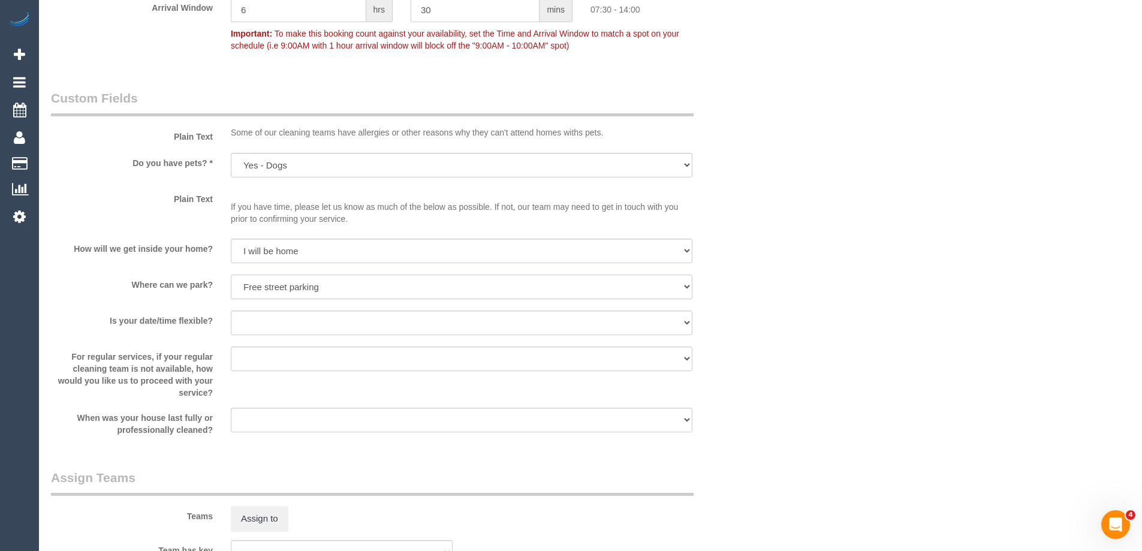
click at [231, 275] on select "I will provide parking on-site Free street parking Paid street parking (cost wi…" at bounding box center [462, 287] width 462 height 25
click at [272, 321] on select "Yes - date and time Yes - date but not time Yes - time but not date No - No fle…" at bounding box center [462, 323] width 462 height 25
select select "number:22"
click at [231, 311] on select "Yes - date and time Yes - date but not time Yes - time but not date No - No fle…" at bounding box center [462, 323] width 462 height 25
click at [237, 416] on select "Within 1-2 weeks Within 2-4 weeks Within 1-4 months Over [DATE]" at bounding box center [462, 420] width 462 height 25
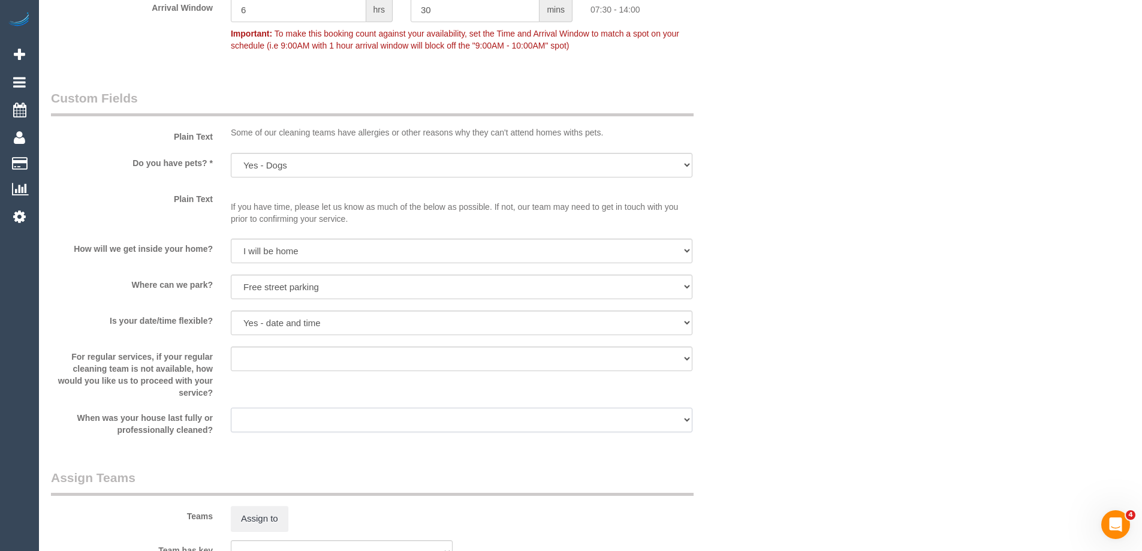
select select "number:26"
click at [231, 408] on select "Within 1-2 weeks Within 2-4 weeks Within 1-4 months Over [DATE]" at bounding box center [462, 420] width 462 height 25
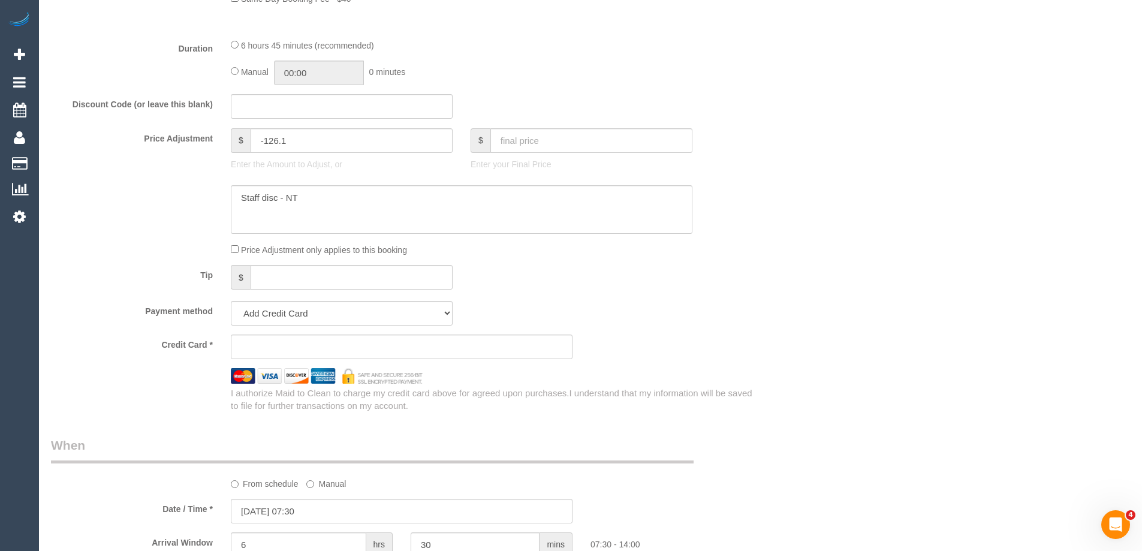
scroll to position [1139, 0]
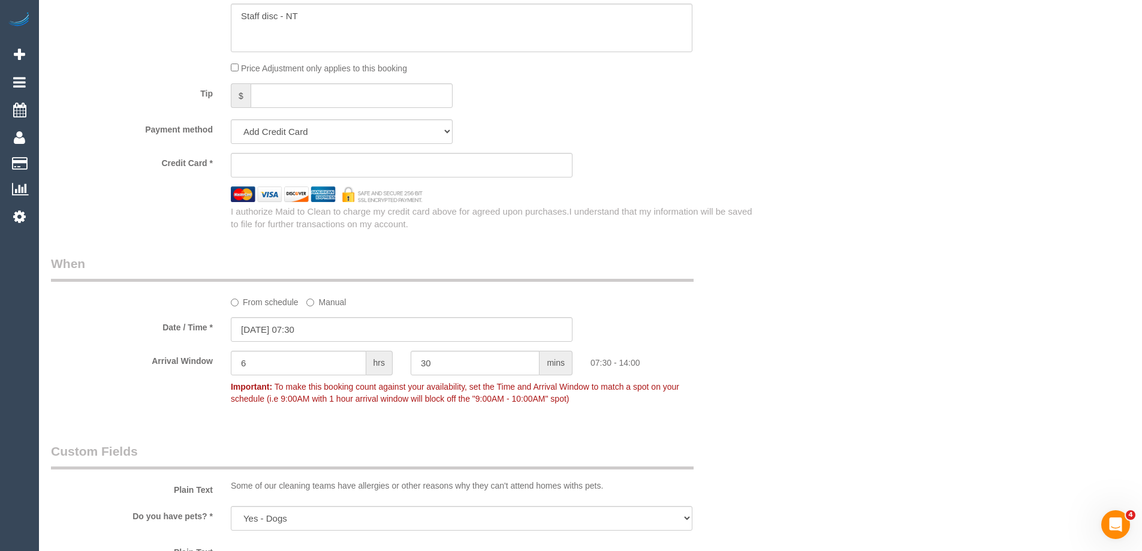
click at [261, 300] on label "From schedule" at bounding box center [265, 300] width 68 height 16
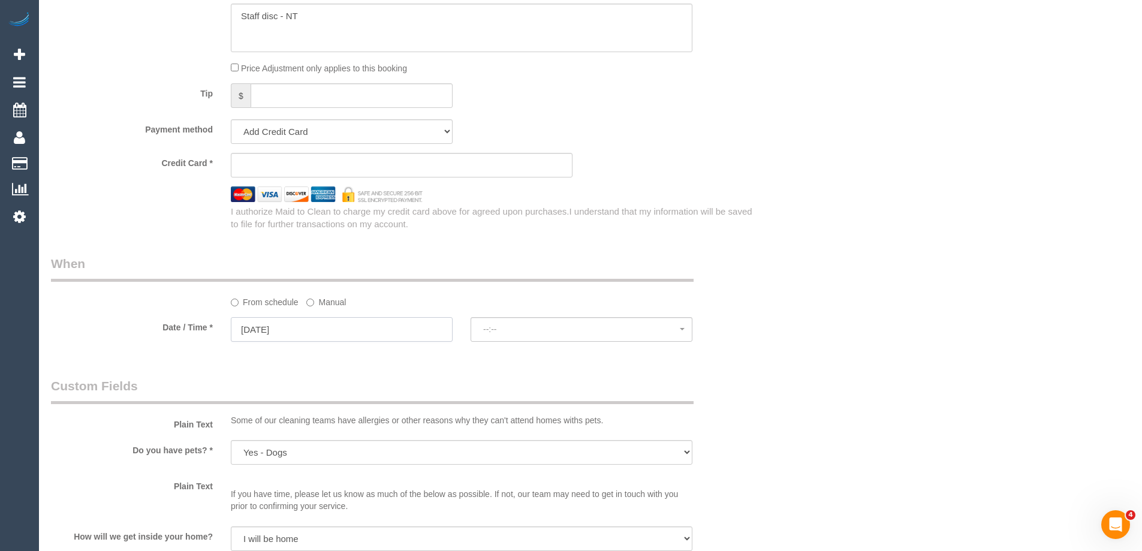
click at [270, 335] on input "[DATE]" at bounding box center [342, 329] width 222 height 25
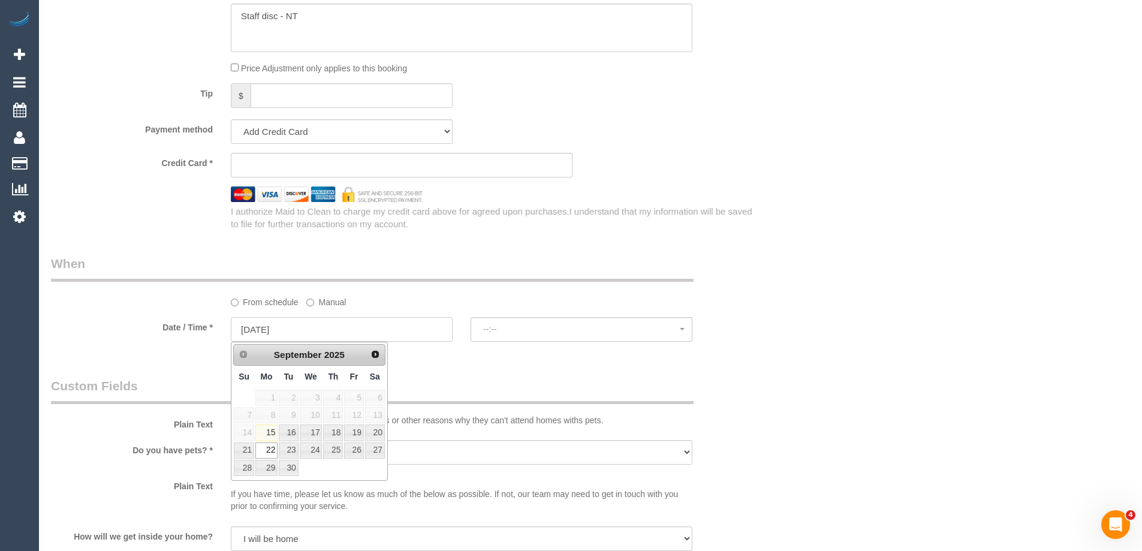
select select "spot1"
click at [333, 301] on label "Manual" at bounding box center [326, 300] width 40 height 16
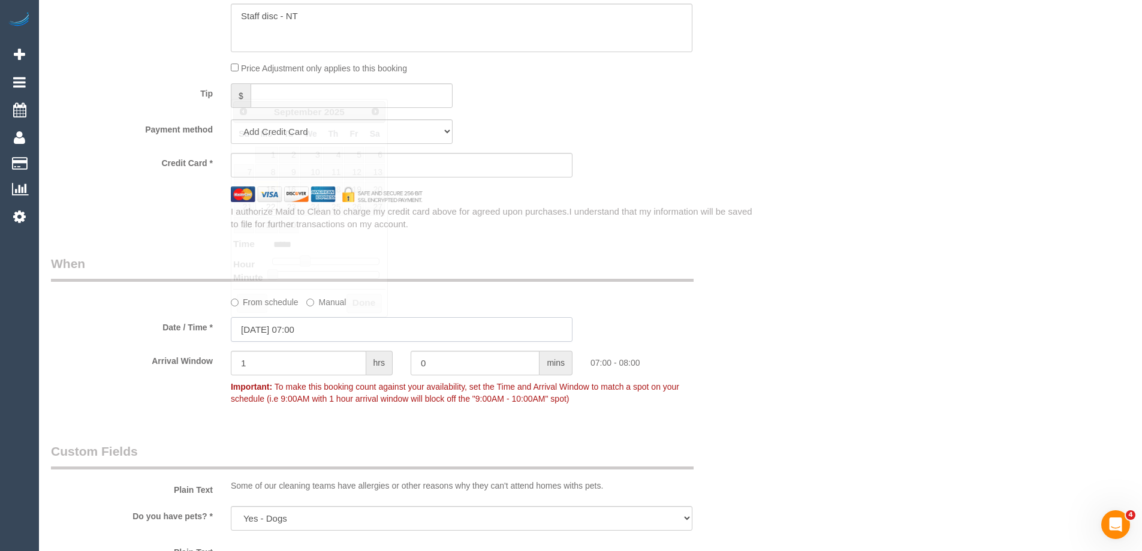
click at [278, 329] on input "[DATE] 07:00" at bounding box center [402, 329] width 342 height 25
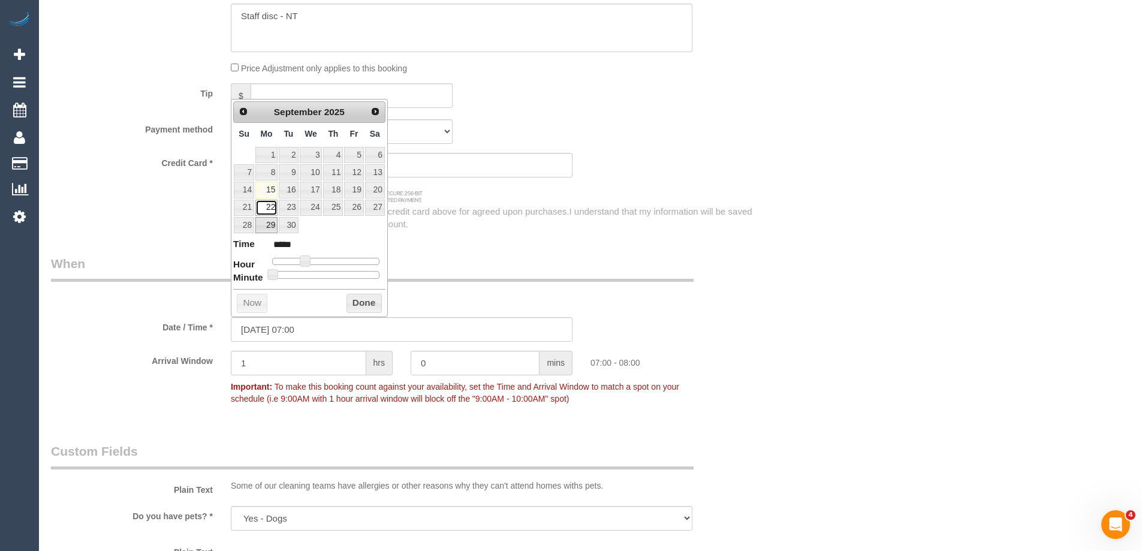
click at [267, 208] on link "22" at bounding box center [266, 208] width 22 height 16
click at [369, 299] on button "Done" at bounding box center [364, 303] width 35 height 19
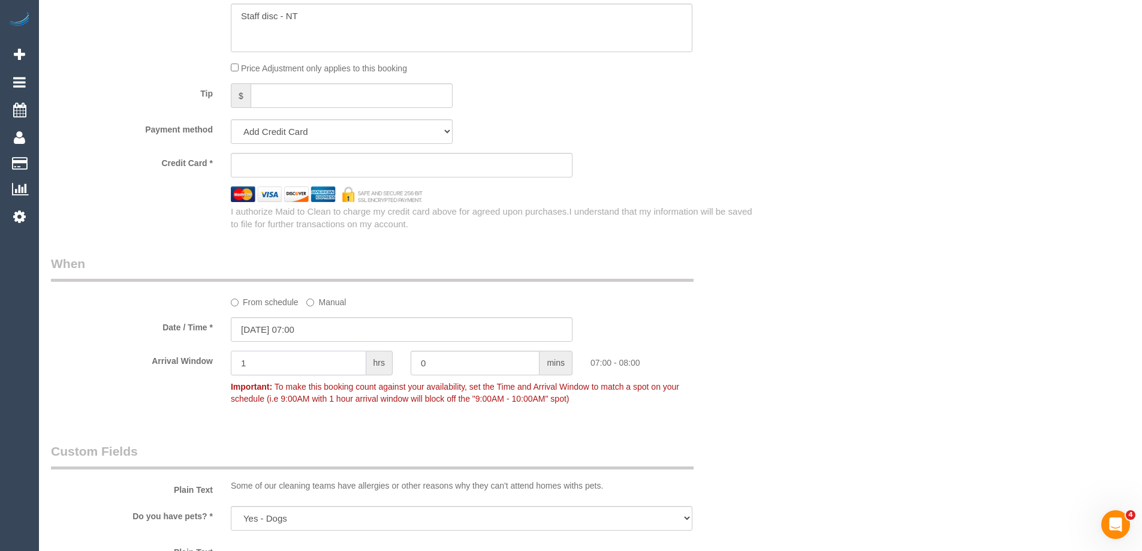
click at [306, 354] on input "1" at bounding box center [299, 363] width 136 height 25
type input "6"
type input "30"
click at [250, 360] on input "6" at bounding box center [299, 363] width 136 height 25
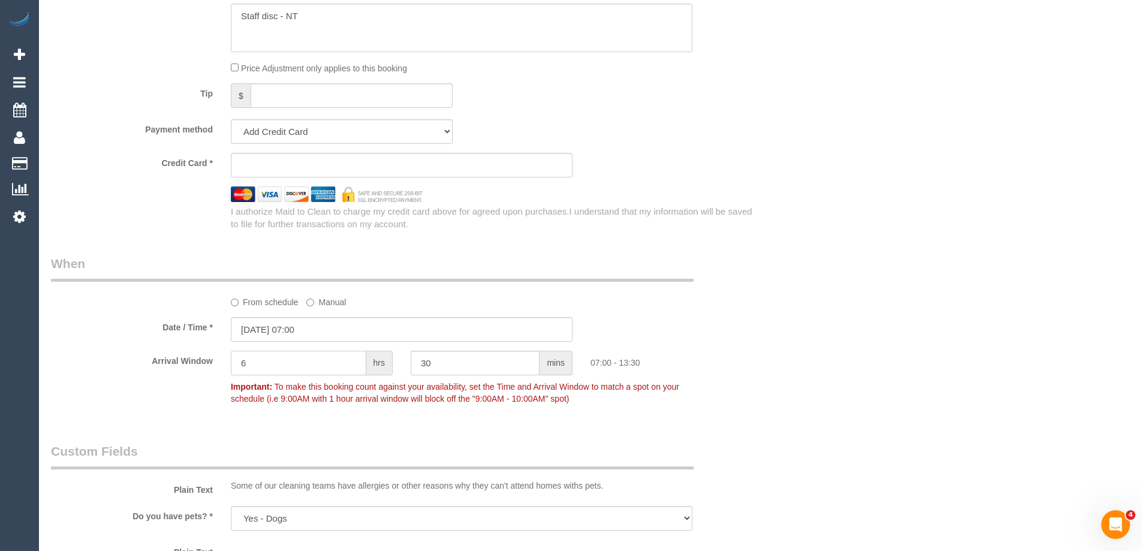
click at [250, 360] on input "6" at bounding box center [299, 363] width 136 height 25
type input "5"
type input "30"
click at [293, 366] on input "5" at bounding box center [299, 363] width 136 height 25
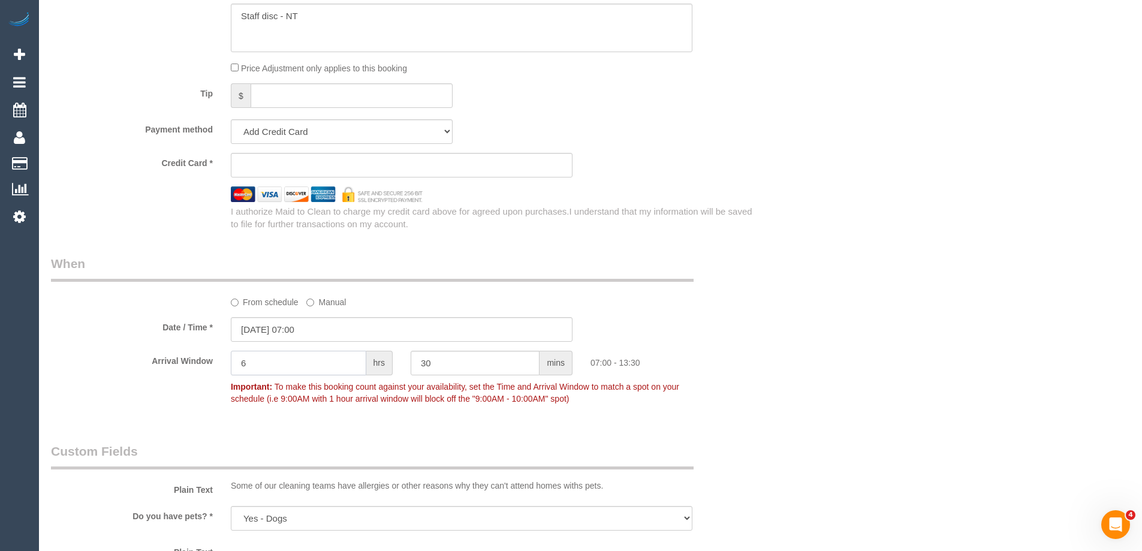
type input "6"
click at [792, 348] on div "Who Email* [PERSON_NAME][EMAIL_ADDRESS][DOMAIN_NAME] Name * [GEOGRAPHIC_DATA] Q…" at bounding box center [590, 33] width 1079 height 2258
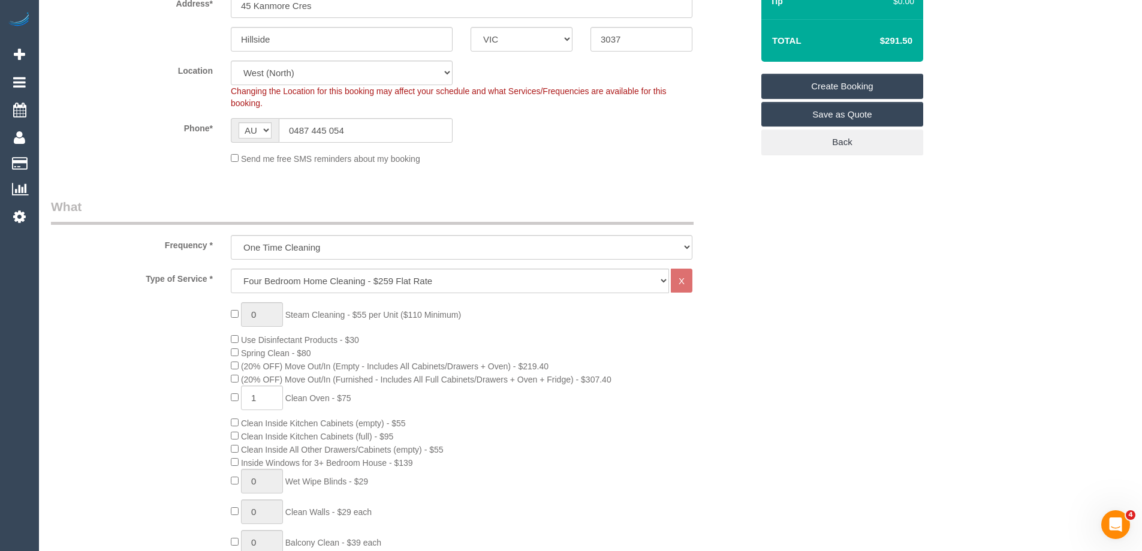
scroll to position [0, 0]
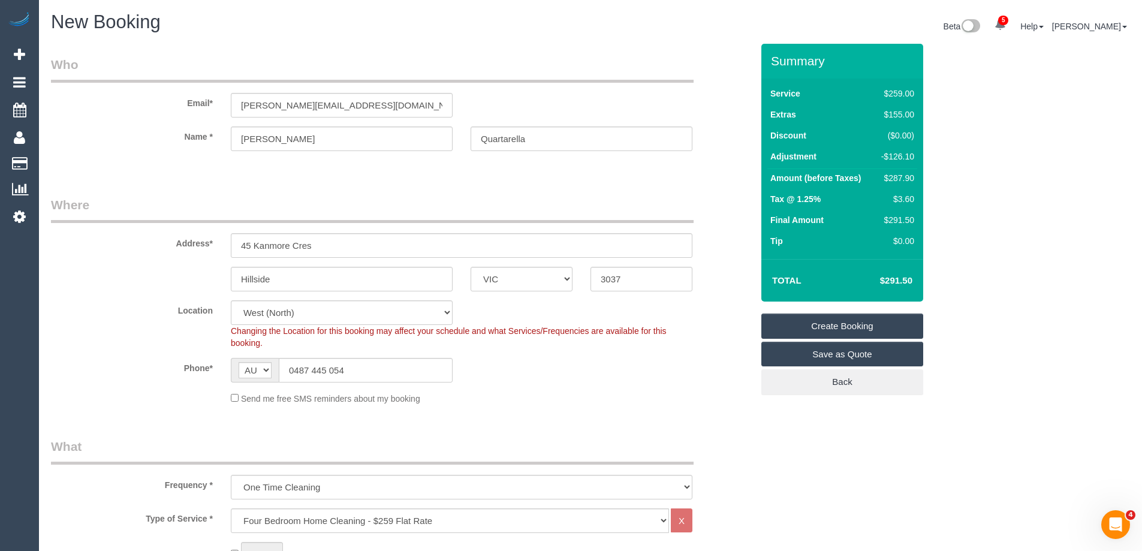
click at [808, 324] on link "Create Booking" at bounding box center [843, 326] width 162 height 25
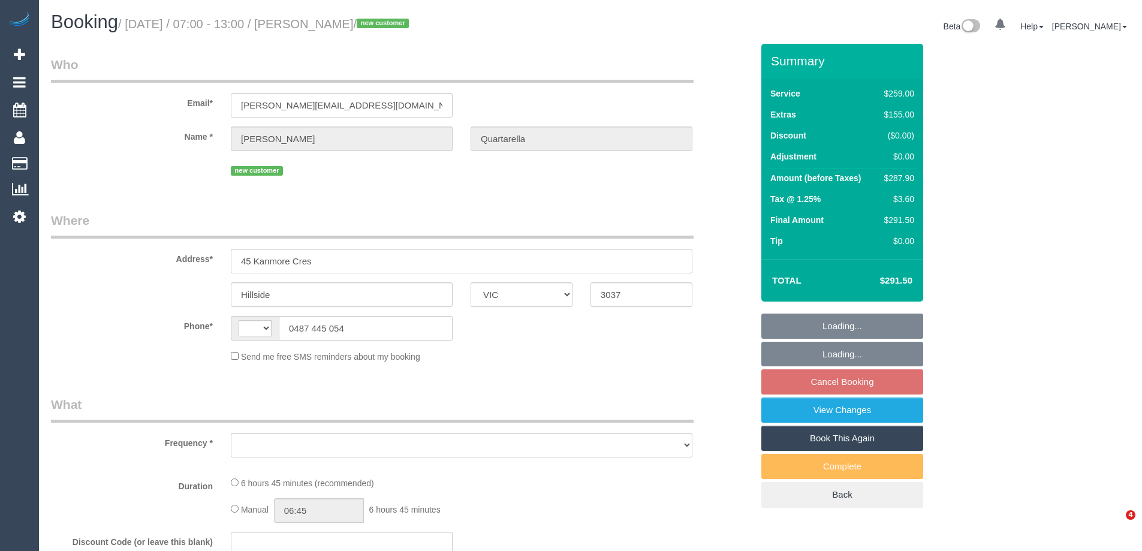
select select "VIC"
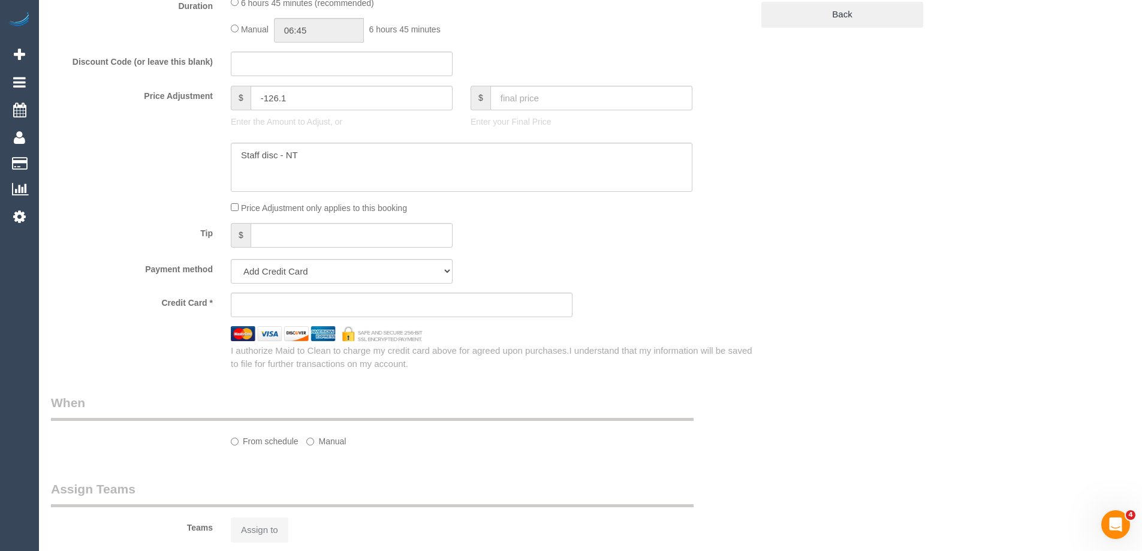
select select "object:329"
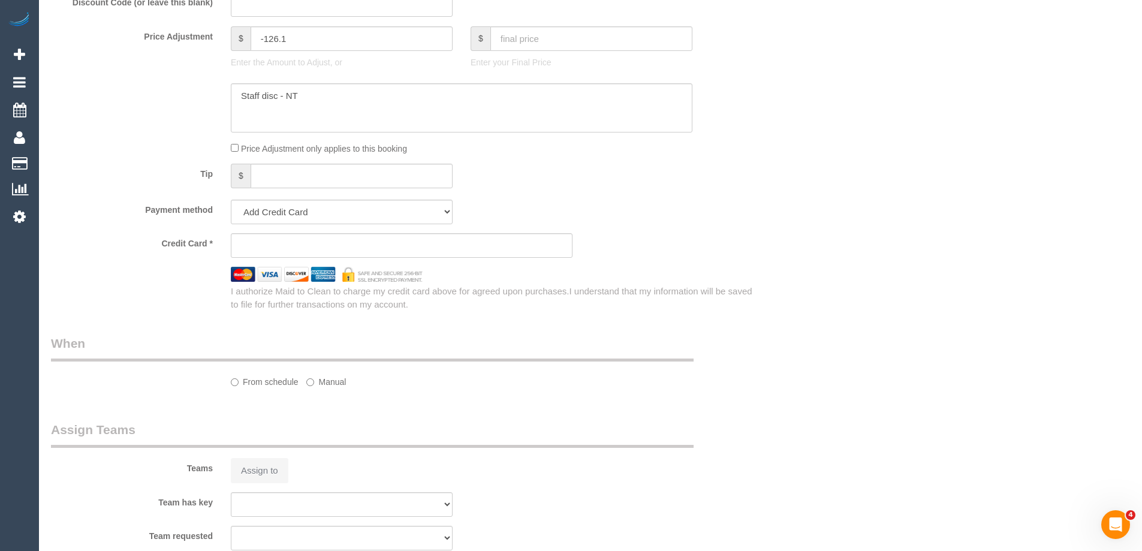
select select "string:AU"
select select "string:stripe-pm_1S7O112GScqysDRVWvAcS6rN"
select select "number:27"
select select "number:14"
select select "number:19"
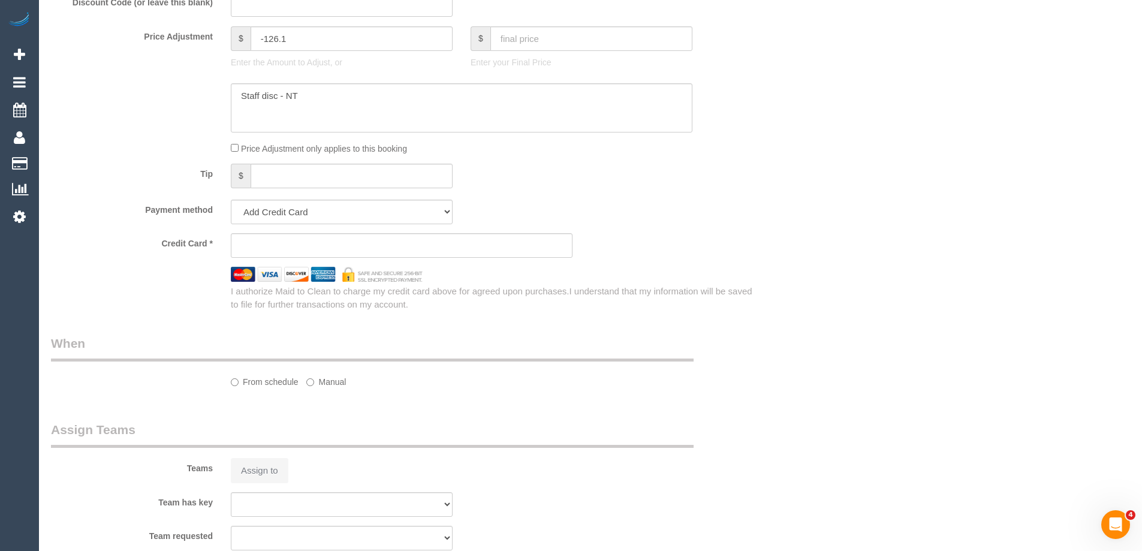
select select "number:22"
select select "number:26"
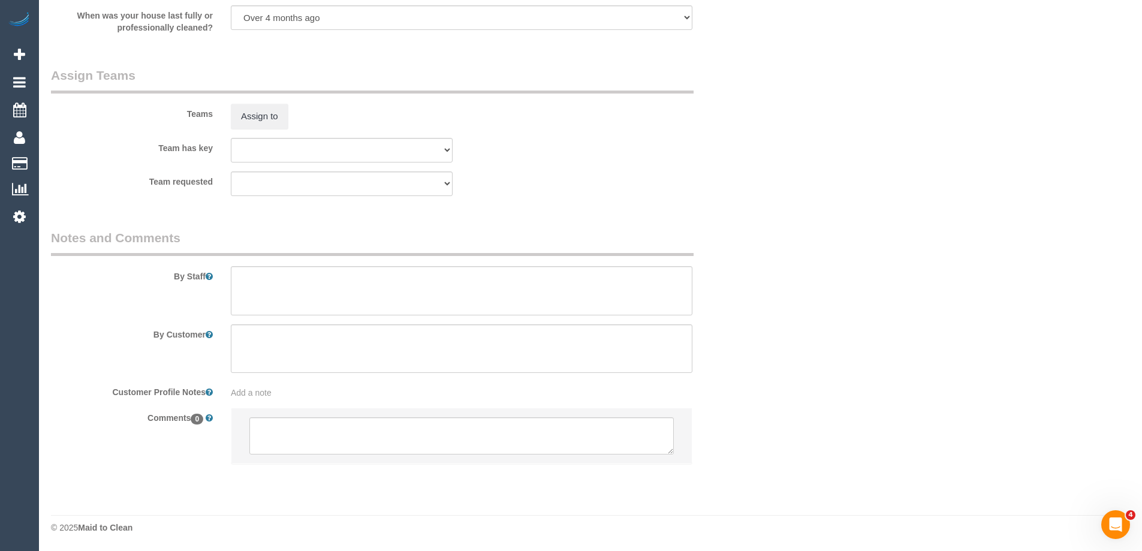
select select "object:1381"
drag, startPoint x: 279, startPoint y: 397, endPoint x: 250, endPoint y: 378, distance: 34.8
click at [276, 394] on div "Add a note" at bounding box center [462, 393] width 462 height 12
click at [257, 401] on textarea at bounding box center [462, 449] width 462 height 133
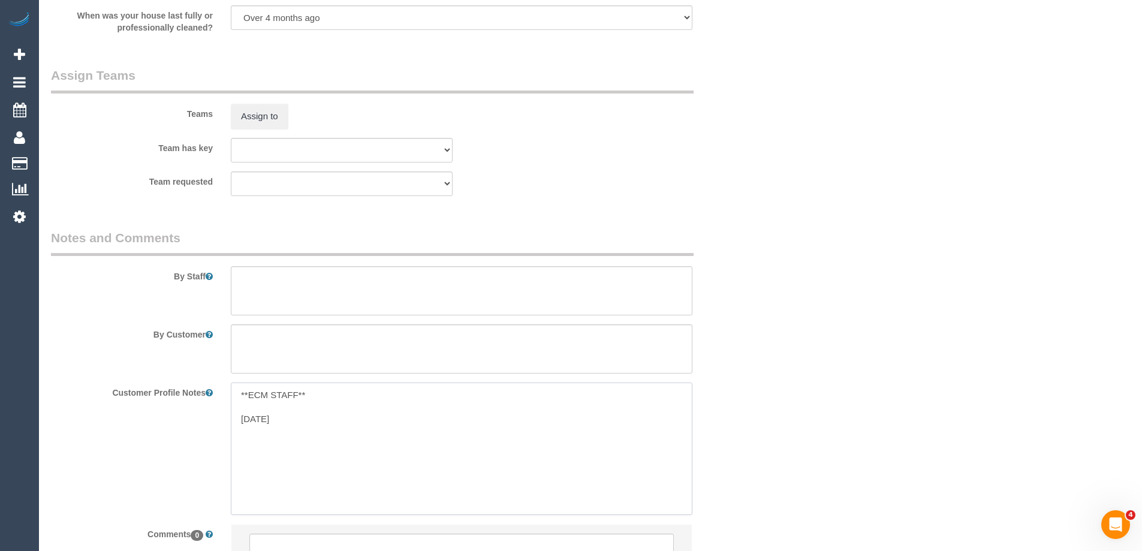
drag, startPoint x: 333, startPoint y: 428, endPoint x: 220, endPoint y: 437, distance: 113.7
click at [219, 436] on div "Customer Profile Notes **ECM STAFF** 15/09/2025 **ECM STAFF** 15/09/2025" at bounding box center [402, 449] width 720 height 133
type textarea "**ECM STAFF**"
click at [396, 287] on textarea at bounding box center [462, 290] width 462 height 49
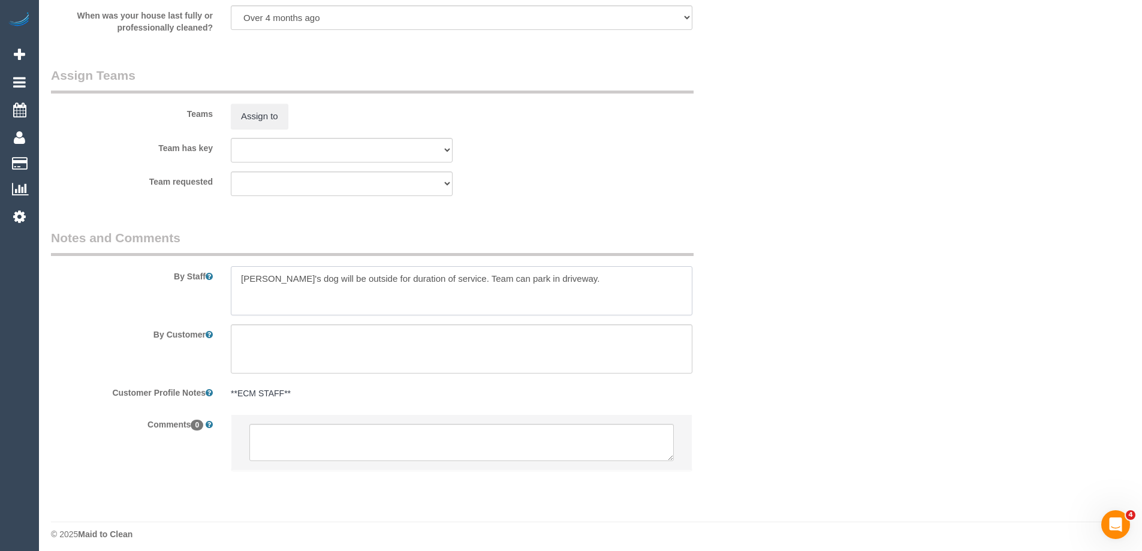
drag, startPoint x: 456, startPoint y: 278, endPoint x: 565, endPoint y: 285, distance: 109.3
click at [565, 285] on textarea at bounding box center [462, 290] width 462 height 49
click at [556, 276] on textarea at bounding box center [462, 290] width 462 height 49
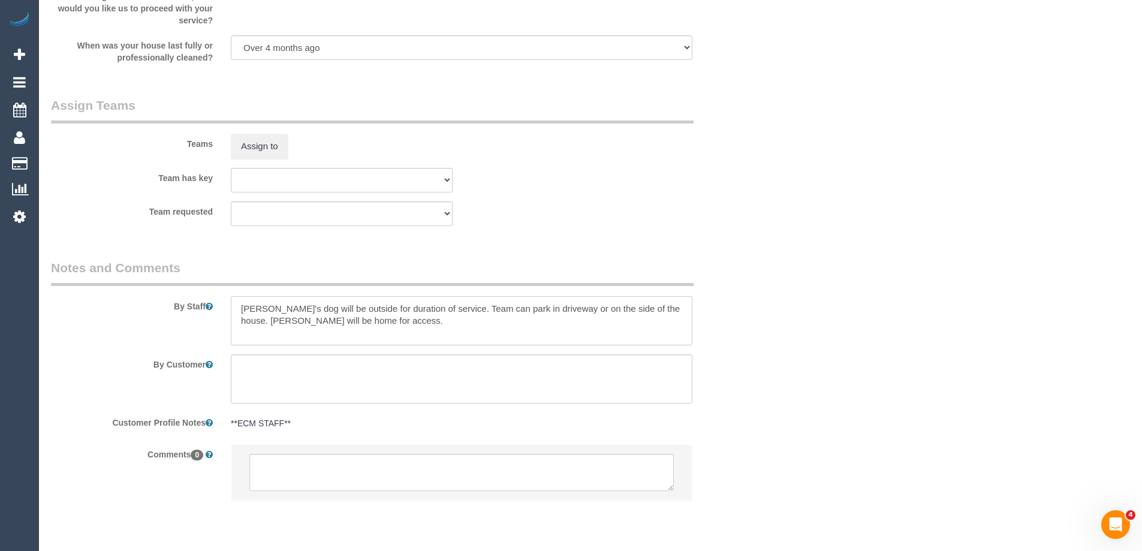
scroll to position [1840, 0]
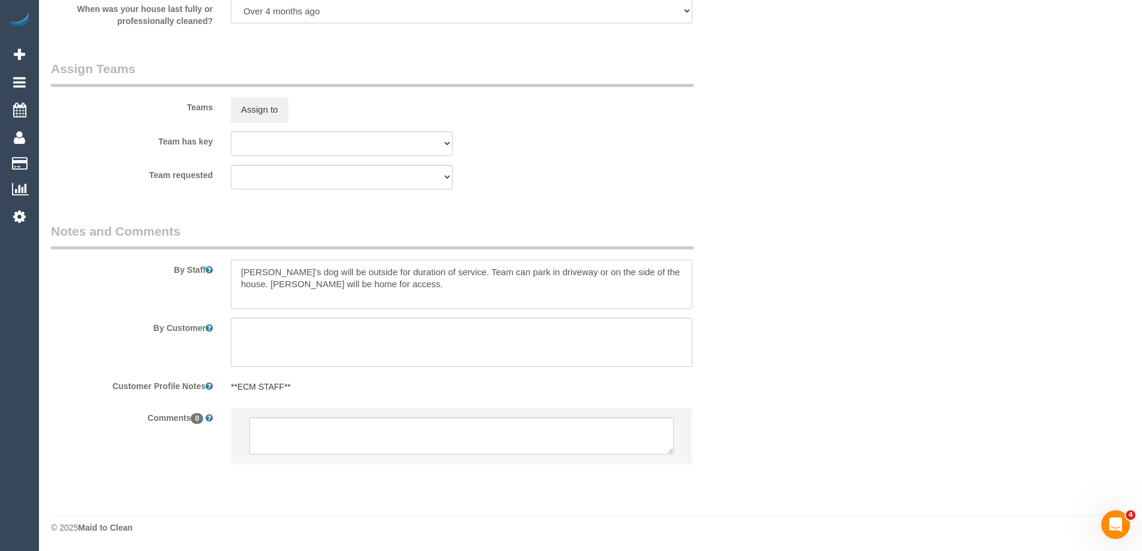
type textarea "Belinda's dog will be outside for duration of service. Team can park in drivewa…"
drag, startPoint x: 340, startPoint y: 444, endPoint x: 333, endPoint y: 443, distance: 6.6
click at [341, 443] on textarea at bounding box center [461, 435] width 425 height 37
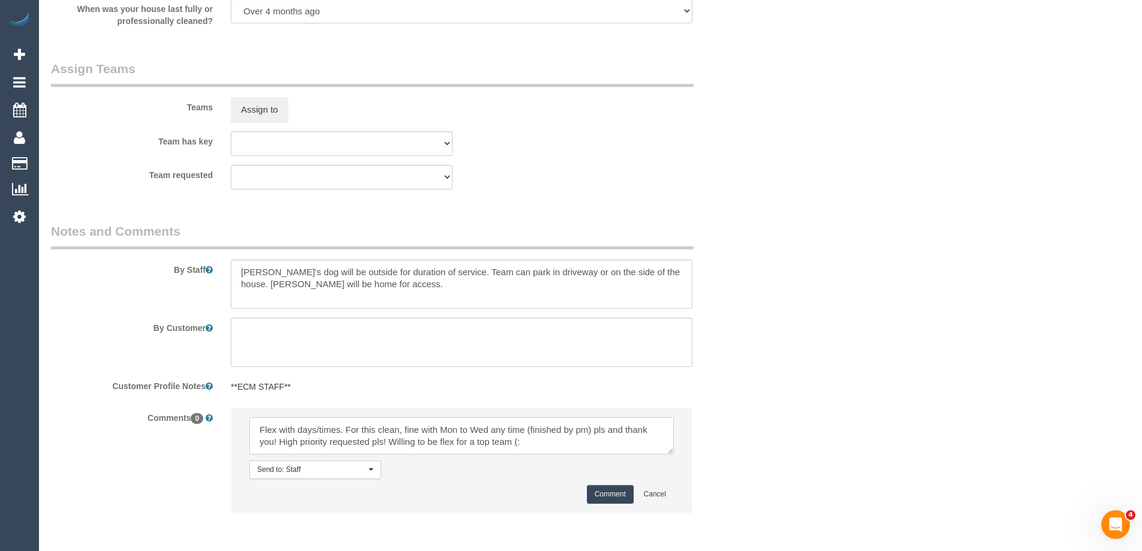
type textarea "Flex with days/times. For this clean, fine with Mon to Wed any time (finished b…"
click at [606, 494] on button "Comment" at bounding box center [610, 494] width 47 height 19
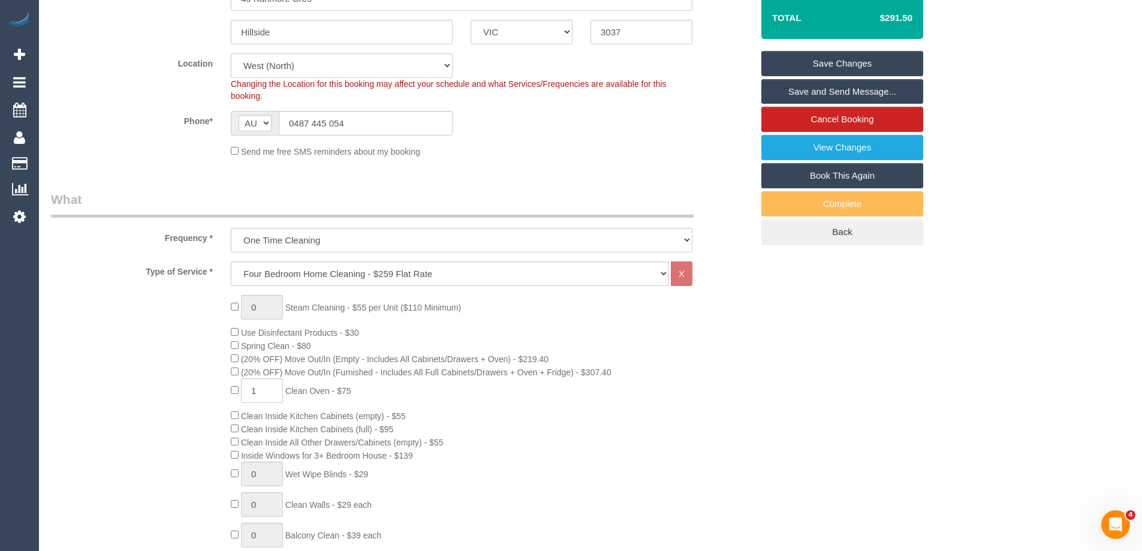
scroll to position [0, 0]
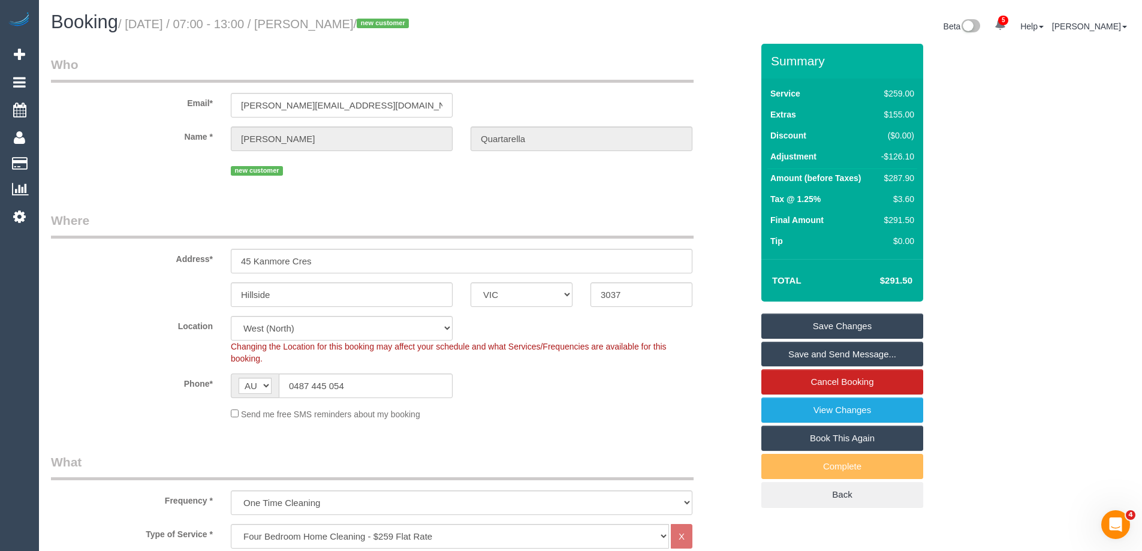
click at [825, 327] on link "Save Changes" at bounding box center [843, 326] width 162 height 25
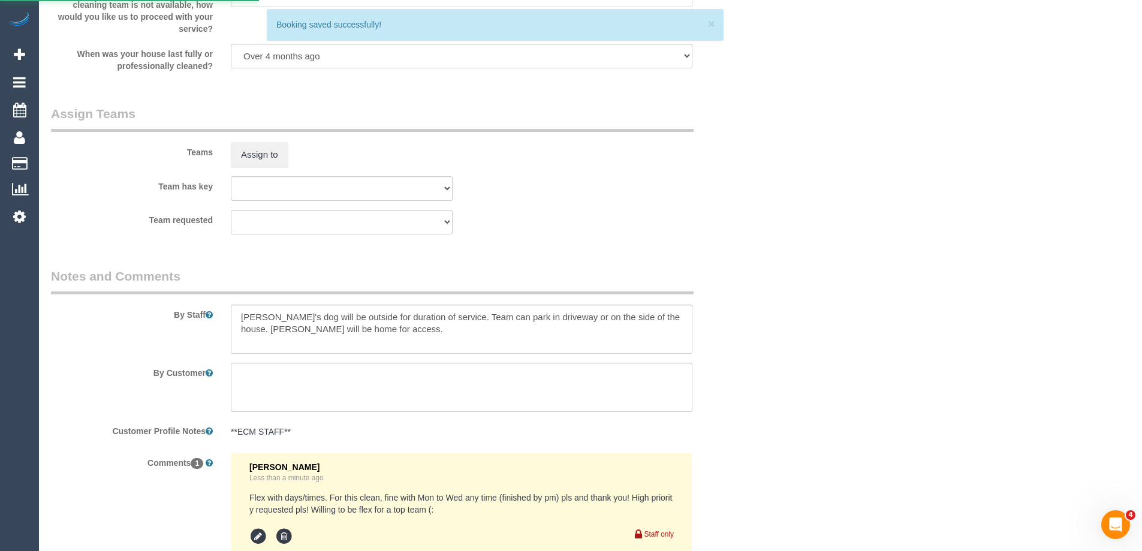
scroll to position [1799, 0]
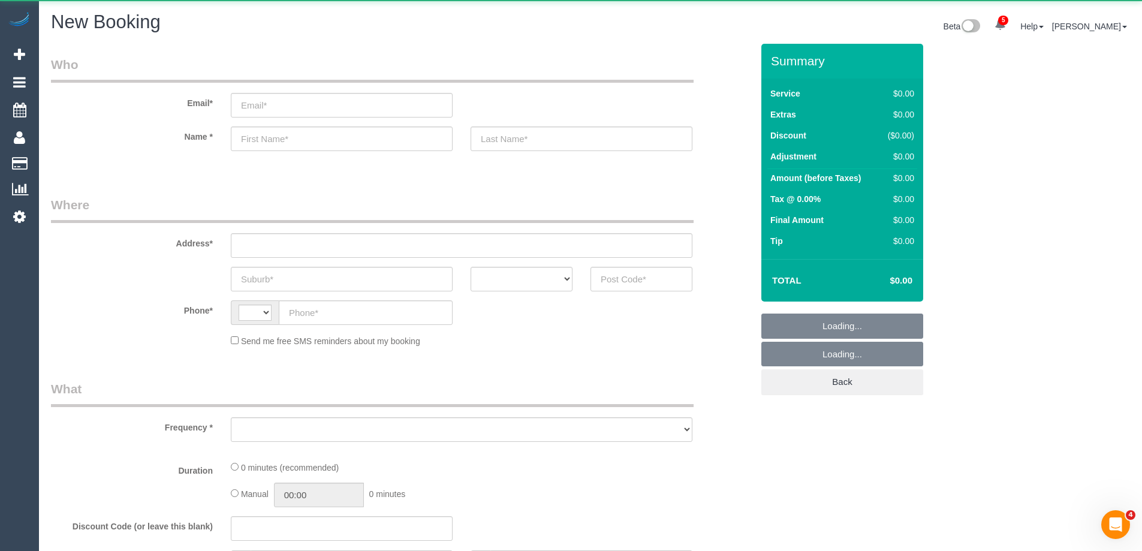
select select "string:AU"
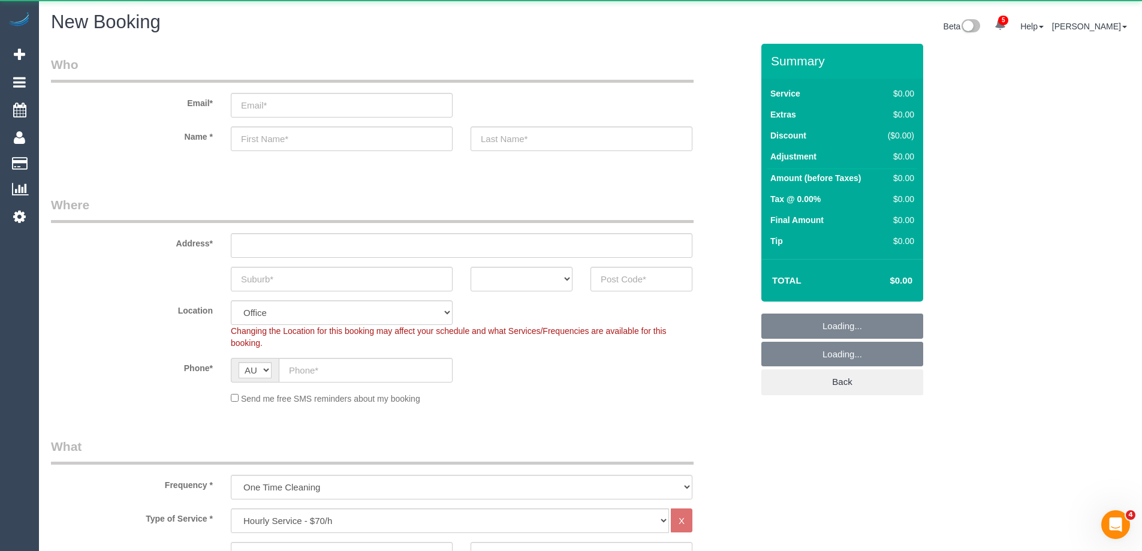
select select "object:862"
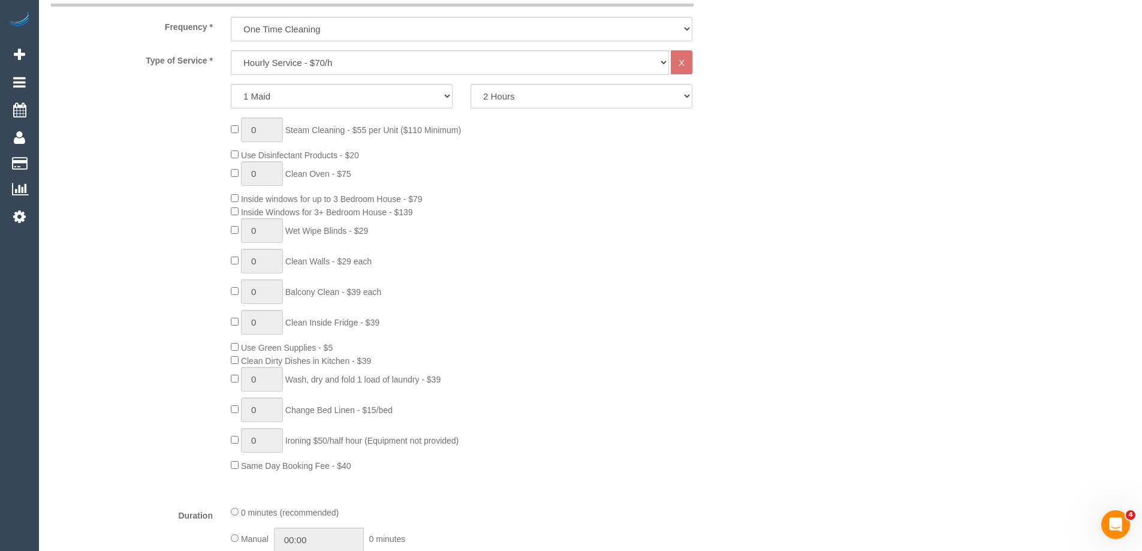
scroll to position [480, 0]
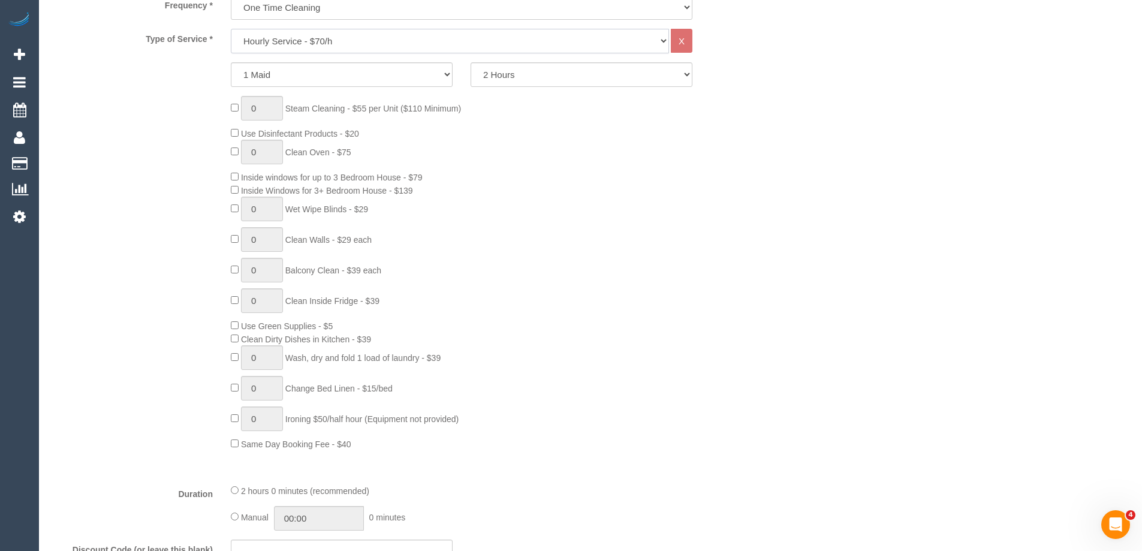
click at [339, 49] on select "Hourly Service - $70/h Hourly Service - $65/h Hourly Service - $60/h Hourly Ser…" at bounding box center [450, 41] width 438 height 25
click at [231, 29] on select "Hourly Service - $70/h Hourly Service - $65/h Hourly Service - $60/h Hourly Ser…" at bounding box center [450, 41] width 438 height 25
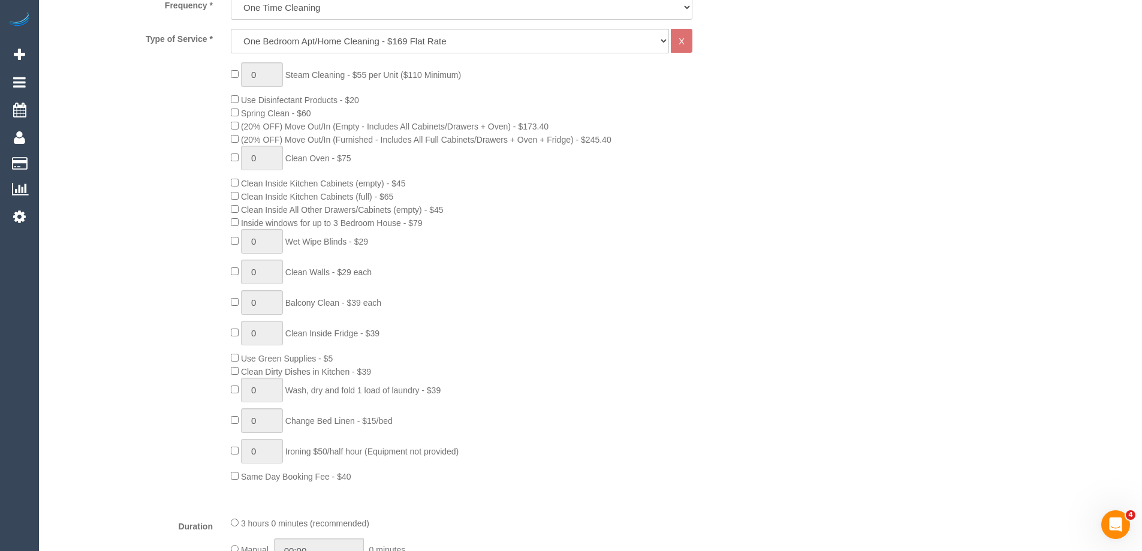
click at [342, 45] on select "Hourly Service - $70/h Hourly Service - $65/h Hourly Service - $60/h Hourly Ser…" at bounding box center [450, 41] width 438 height 25
click at [231, 29] on select "Hourly Service - $70/h Hourly Service - $65/h Hourly Service - $60/h Hourly Ser…" at bounding box center [450, 41] width 438 height 25
click at [438, 34] on select "Hourly Service - $70/h Hourly Service - $65/h Hourly Service - $60/h Hourly Ser…" at bounding box center [450, 41] width 438 height 25
drag, startPoint x: 744, startPoint y: 208, endPoint x: 721, endPoint y: 214, distance: 23.6
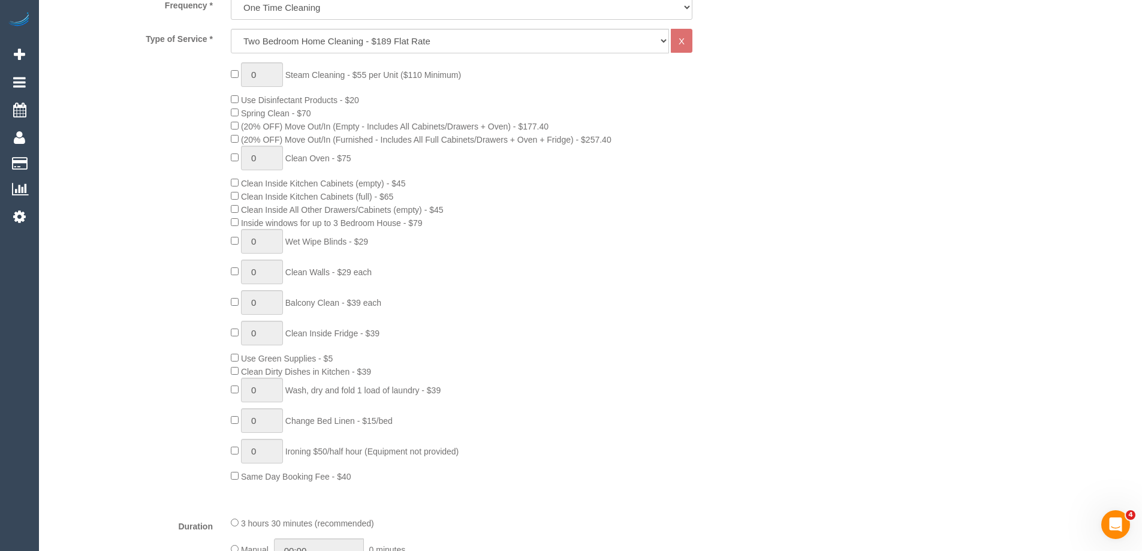
click at [744, 208] on div "0 Steam Cleaning - $55 per Unit ($110 Minimum) Use Disinfectant Products - $20 …" at bounding box center [492, 272] width 540 height 420
click at [380, 43] on select "Hourly Service - $70/h Hourly Service - $65/h Hourly Service - $60/h Hourly Ser…" at bounding box center [450, 41] width 438 height 25
click at [231, 29] on select "Hourly Service - $70/h Hourly Service - $65/h Hourly Service - $60/h Hourly Ser…" at bounding box center [450, 41] width 438 height 25
click at [469, 41] on select "Hourly Service - $70/h Hourly Service - $65/h Hourly Service - $60/h Hourly Ser…" at bounding box center [450, 41] width 438 height 25
click at [231, 29] on select "Hourly Service - $70/h Hourly Service - $65/h Hourly Service - $60/h Hourly Ser…" at bounding box center [450, 41] width 438 height 25
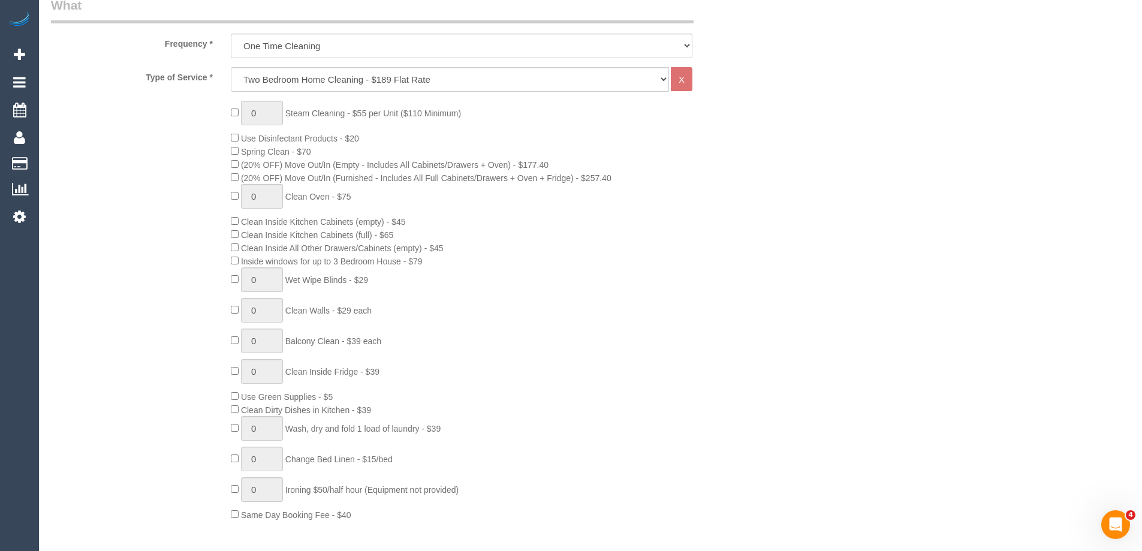
scroll to position [420, 0]
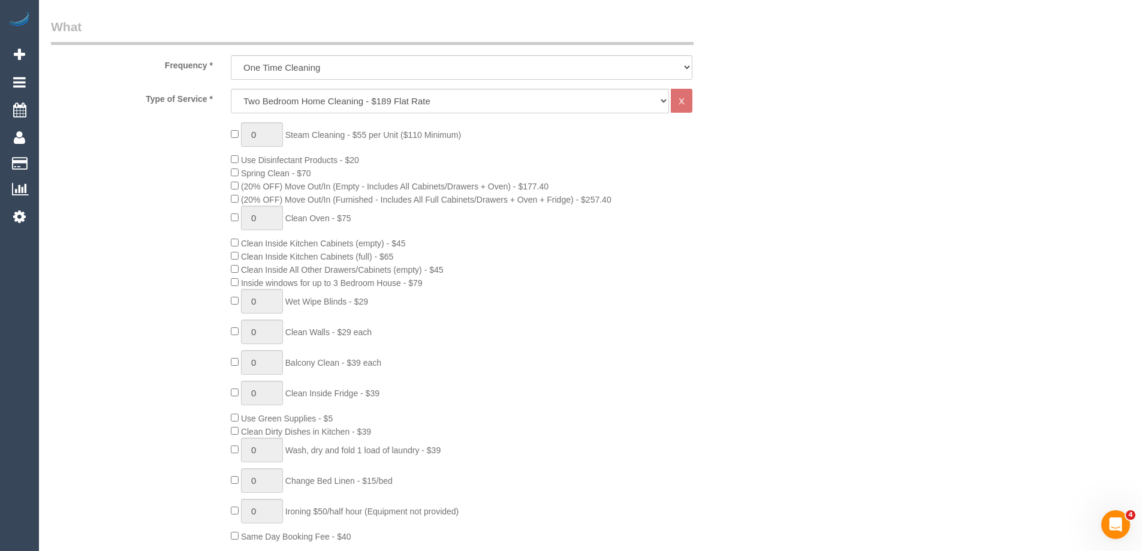
drag, startPoint x: 934, startPoint y: 269, endPoint x: 882, endPoint y: 288, distance: 55.0
click at [387, 103] on select "Hourly Service - $70/h Hourly Service - $65/h Hourly Service - $60/h Hourly Ser…" at bounding box center [450, 101] width 438 height 25
click at [231, 89] on select "Hourly Service - $70/h Hourly Service - $65/h Hourly Service - $60/h Hourly Ser…" at bounding box center [450, 101] width 438 height 25
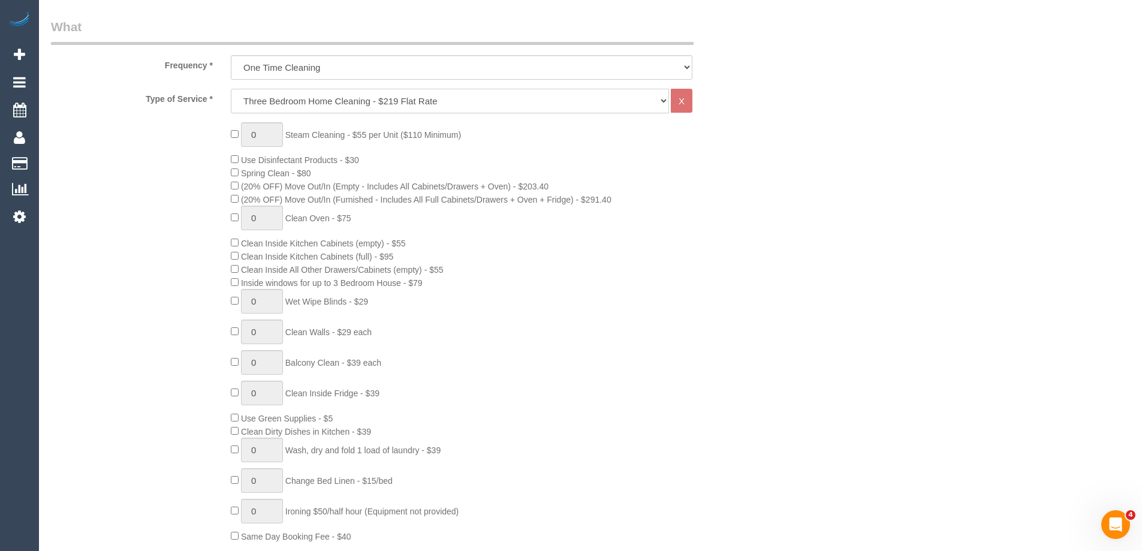
click at [323, 101] on select "Hourly Service - $70/h Hourly Service - $65/h Hourly Service - $60/h Hourly Ser…" at bounding box center [450, 101] width 438 height 25
select select "213"
click at [231, 89] on select "Hourly Service - $70/h Hourly Service - $65/h Hourly Service - $60/h Hourly Ser…" at bounding box center [450, 101] width 438 height 25
click at [690, 391] on div "0 Steam Cleaning - $55 per Unit ($110 Minimum) Use Disinfectant Products - $30 …" at bounding box center [492, 332] width 540 height 420
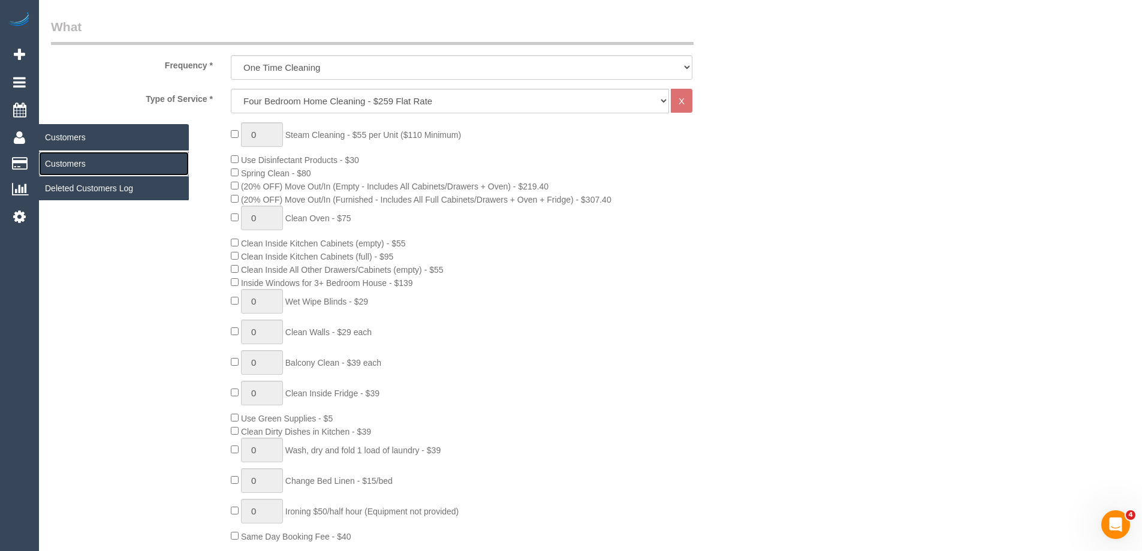
click at [98, 158] on link "Customers" at bounding box center [114, 164] width 150 height 24
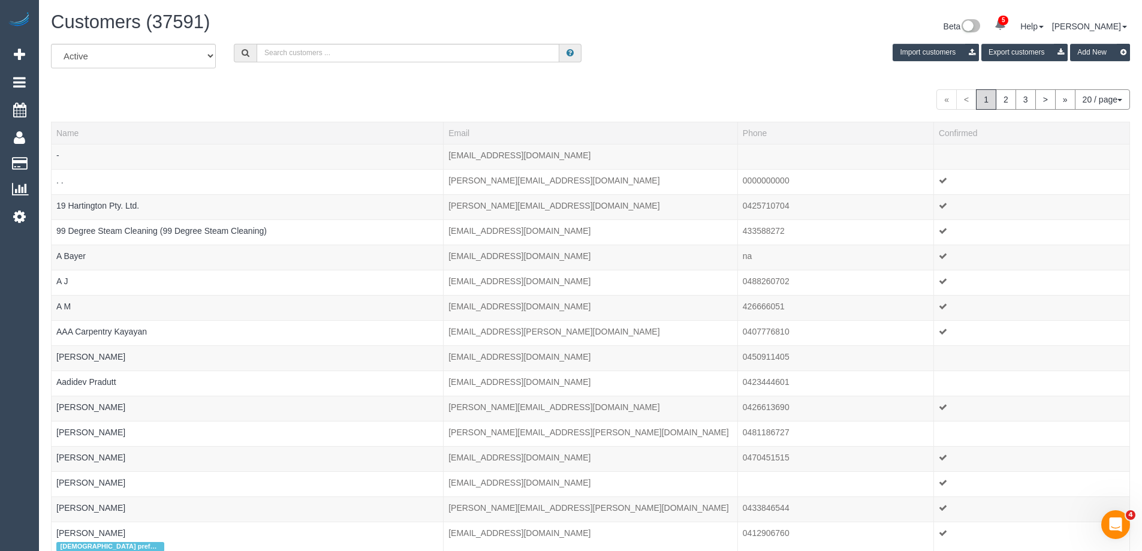
click at [408, 40] on div "Customers (37591) Beta 5 Your Notifications You have 0 alerts × You have 2 to c…" at bounding box center [590, 28] width 1097 height 32
click at [410, 43] on div "Customers (37591) Beta 5 Your Notifications You have 0 alerts × You have 2 to c…" at bounding box center [590, 28] width 1097 height 32
click at [410, 62] on div "All Active Archived Import customers Export customers Add New" at bounding box center [590, 61] width 1097 height 34
click at [412, 55] on input "text" at bounding box center [408, 53] width 303 height 19
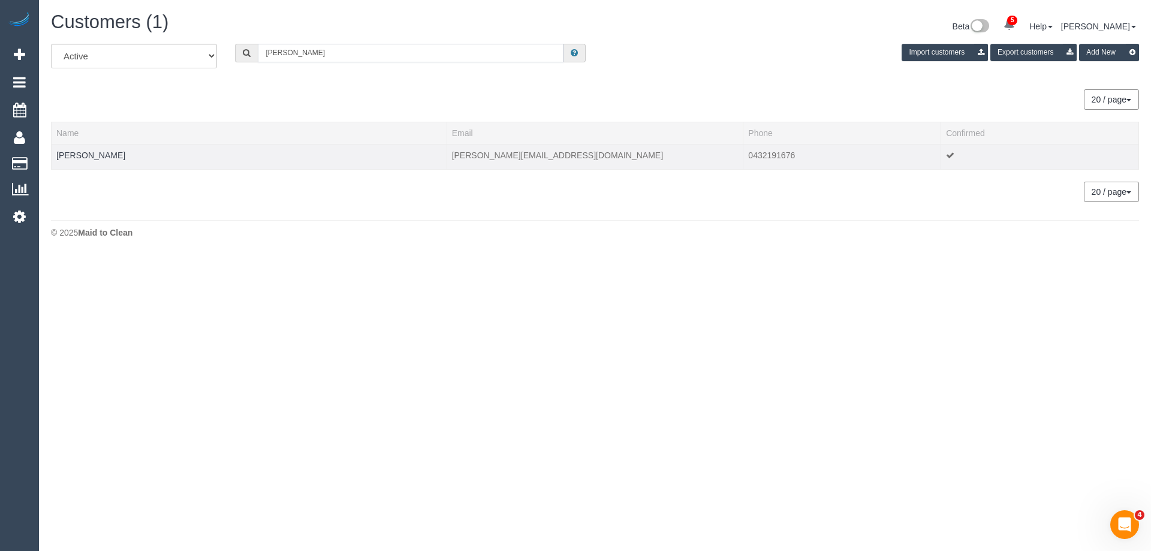
type input "jeremy king"
click at [103, 153] on td "Jeremy King" at bounding box center [250, 156] width 396 height 25
click at [95, 154] on link "Jeremy King" at bounding box center [90, 156] width 69 height 10
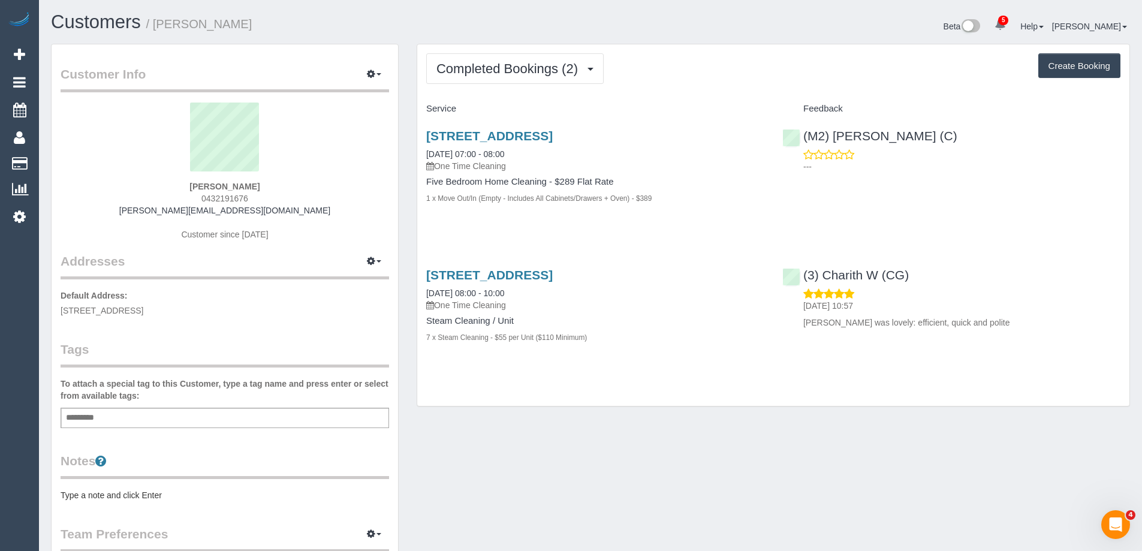
drag, startPoint x: 240, startPoint y: 309, endPoint x: 266, endPoint y: 309, distance: 25.8
click at [266, 309] on div "Customer Info Edit Contact Info Send Message Email Preferences Special Sales Ta…" at bounding box center [225, 439] width 347 height 790
copy span "23 Remuera Street, Caulfield South, VIC 3162"
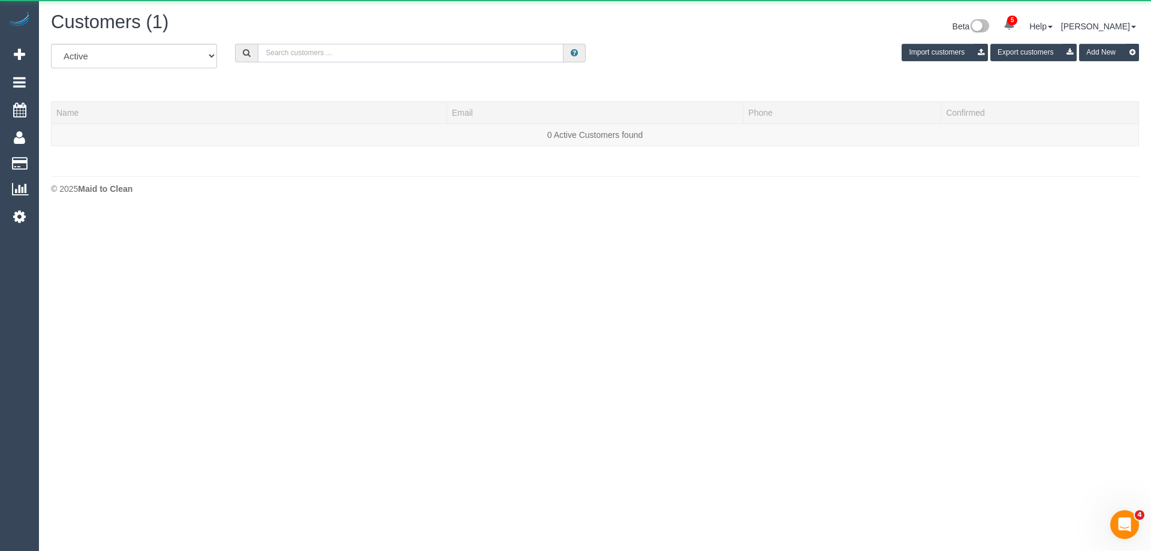
click at [367, 49] on input "text" at bounding box center [411, 53] width 306 height 19
paste input "jj_gris@hotmail.com"
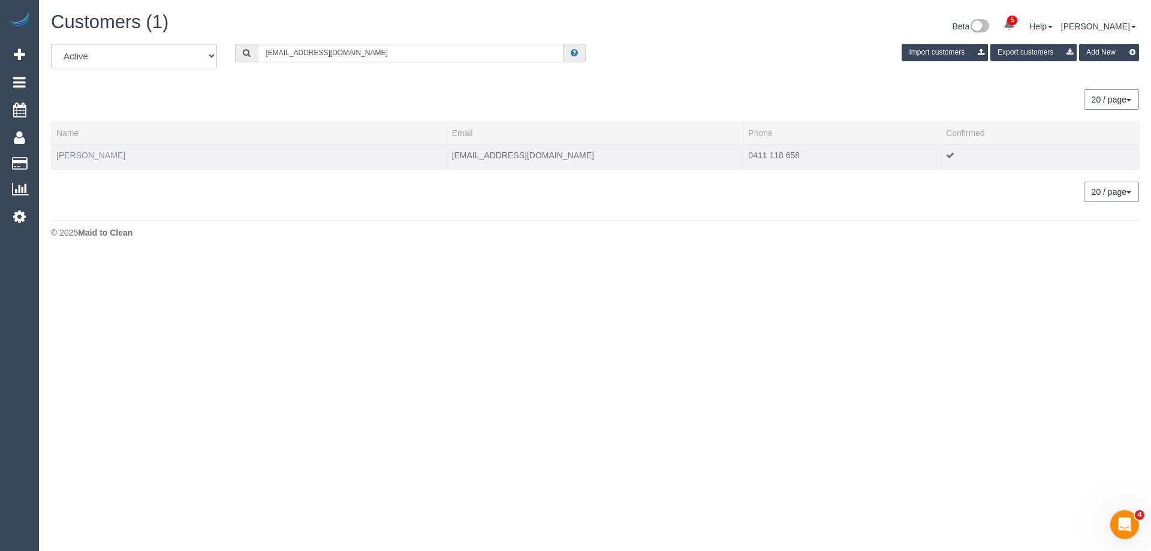
type input "jj_gris@hotmail.com"
click at [84, 152] on link "Jayde Gris" at bounding box center [90, 156] width 69 height 10
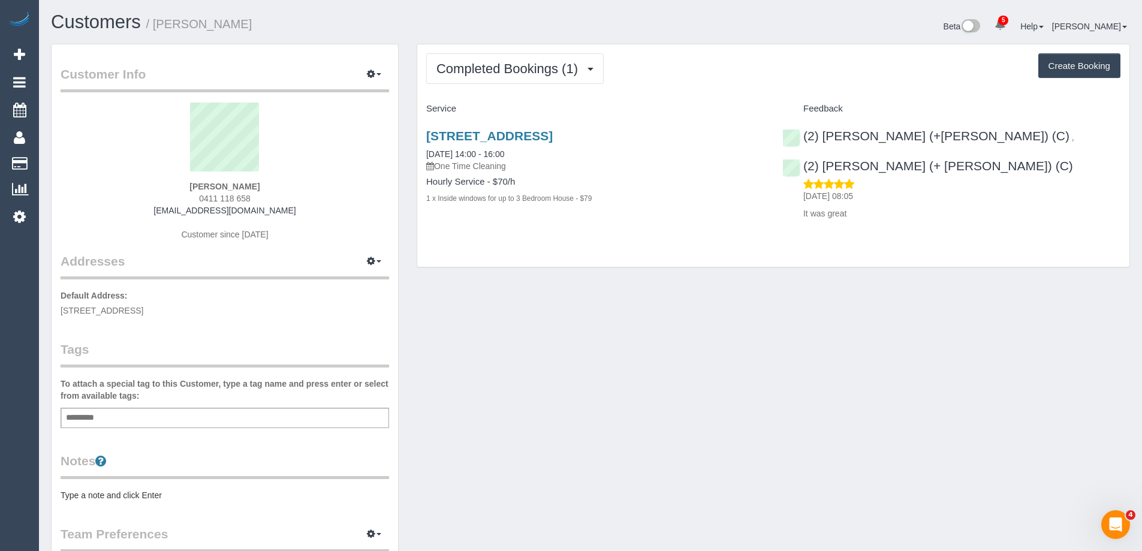
drag, startPoint x: 418, startPoint y: 136, endPoint x: 693, endPoint y: 139, distance: 275.3
click at [693, 139] on div "313 Rathmines St, 4, Thornbury, VIC 3071 01/04/2025 14:00 - 16:00 One Time Clea…" at bounding box center [595, 173] width 356 height 109
copy link "313 Rathmines St, 4, Thornbury, VIC 3071"
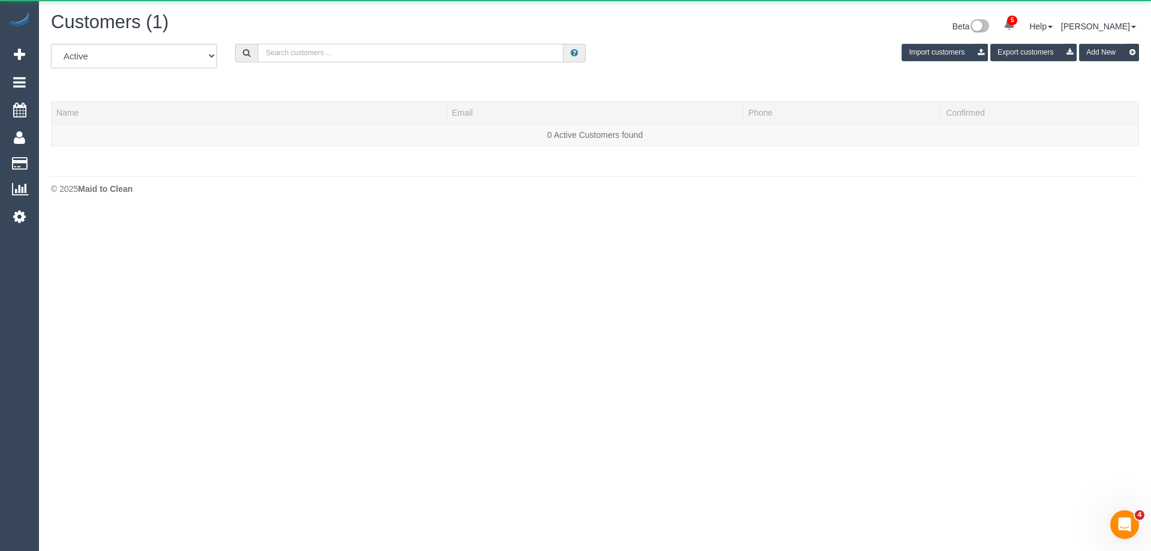
click at [319, 44] on input "text" at bounding box center [411, 53] width 306 height 19
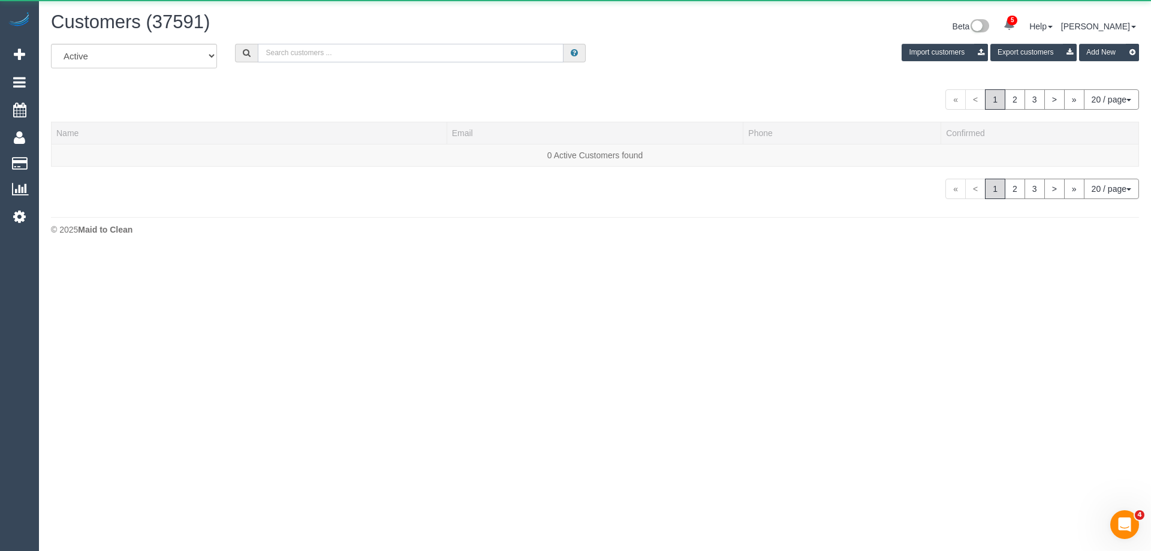
paste input "Hamish Bhikha"
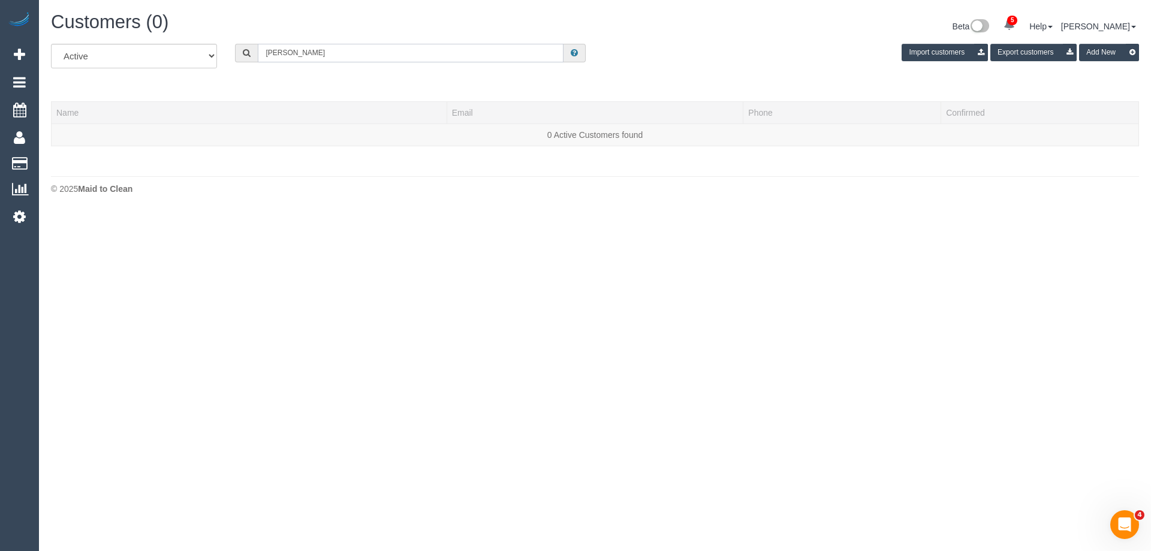
click at [345, 53] on input "Hamish Bhikha" at bounding box center [411, 53] width 306 height 19
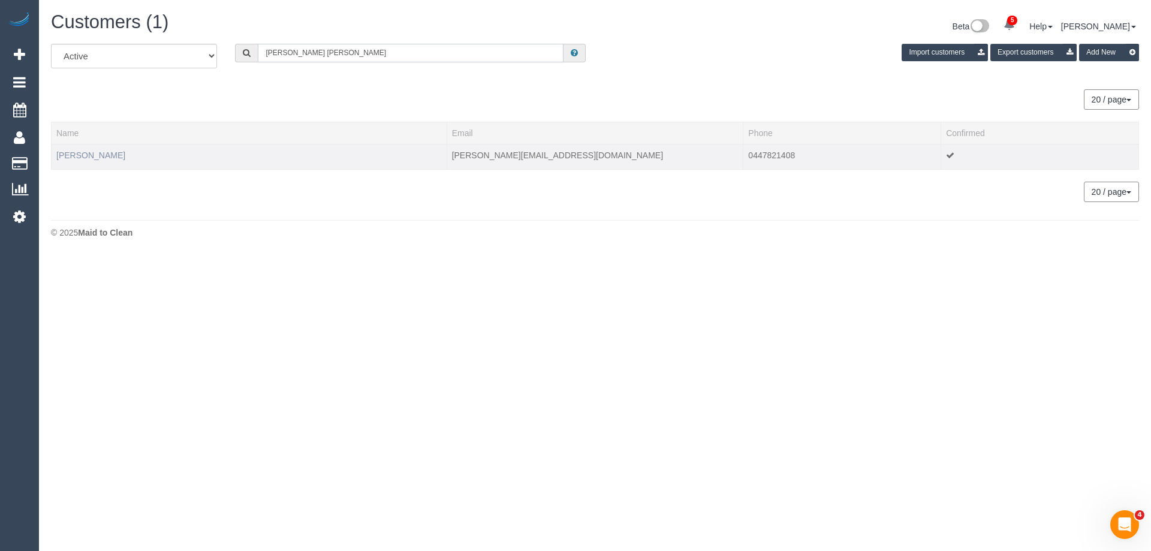
type input "rick matthew"
click at [99, 155] on link "Rick Matthews" at bounding box center [90, 156] width 69 height 10
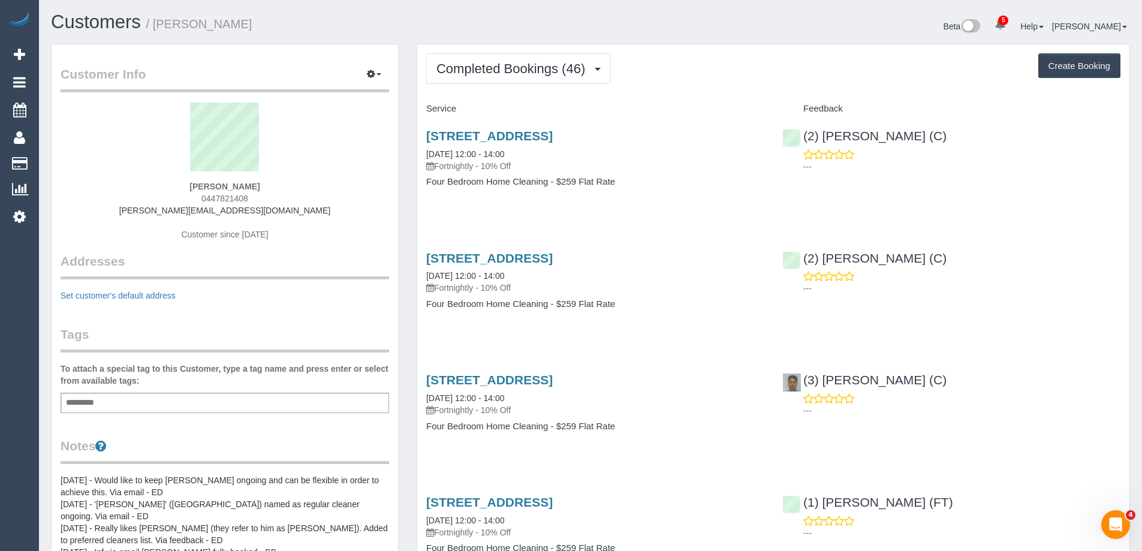
drag, startPoint x: 422, startPoint y: 134, endPoint x: 699, endPoint y: 135, distance: 277.1
click at [699, 135] on div "64 Rocklea Road, Bulleen, VIC 3105 02/09/2025 12:00 - 14:00 Fortnightly - 10% O…" at bounding box center [595, 165] width 356 height 92
copy link "64 Rocklea Road, Bulleen, VIC 3105"
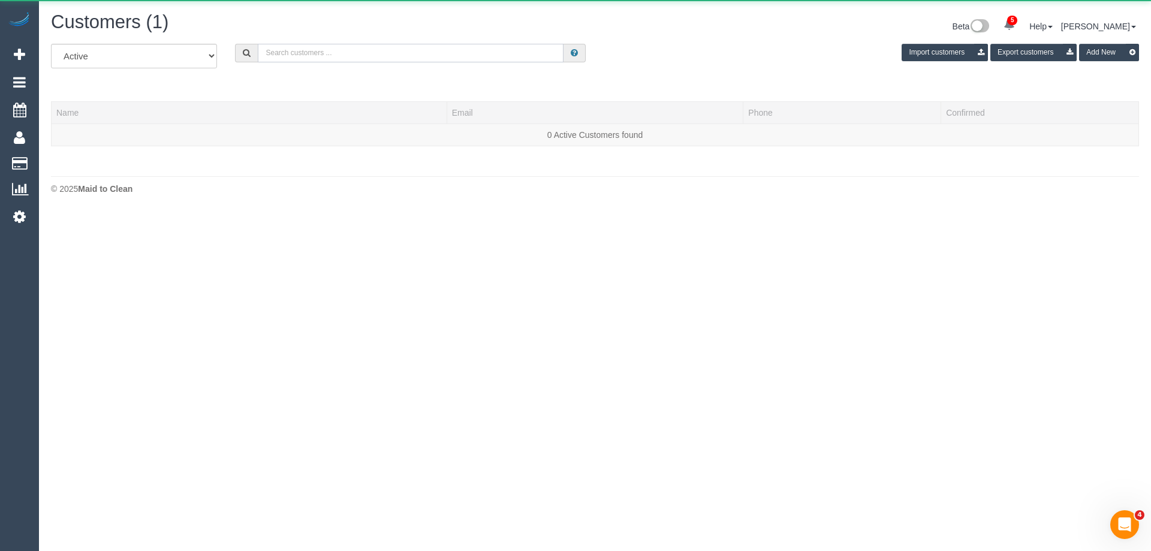
click at [335, 50] on input "text" at bounding box center [411, 53] width 306 height 19
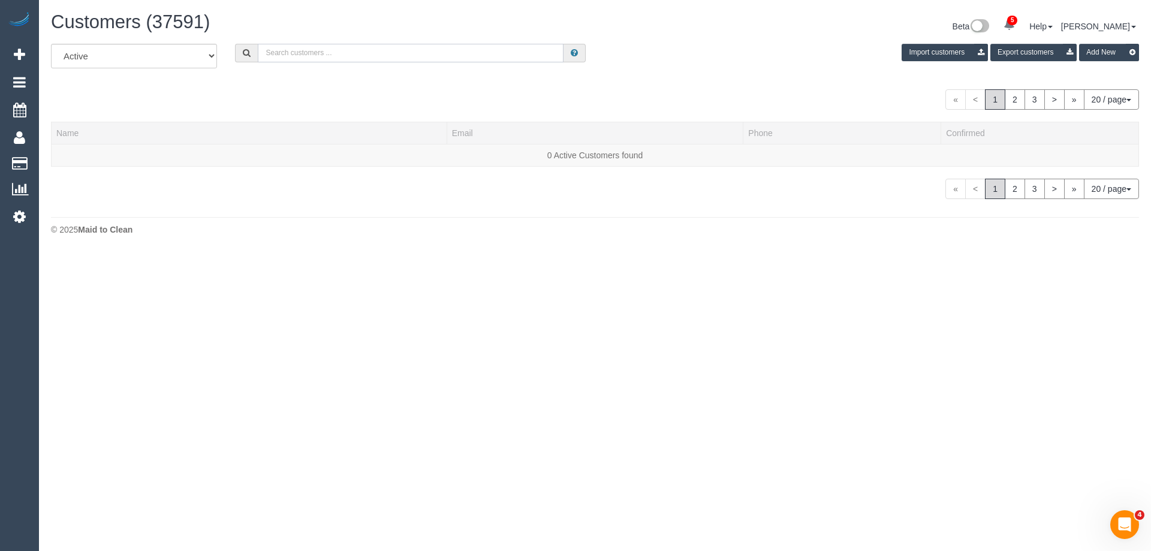
paste input "divyavarghese208@gmail.com"
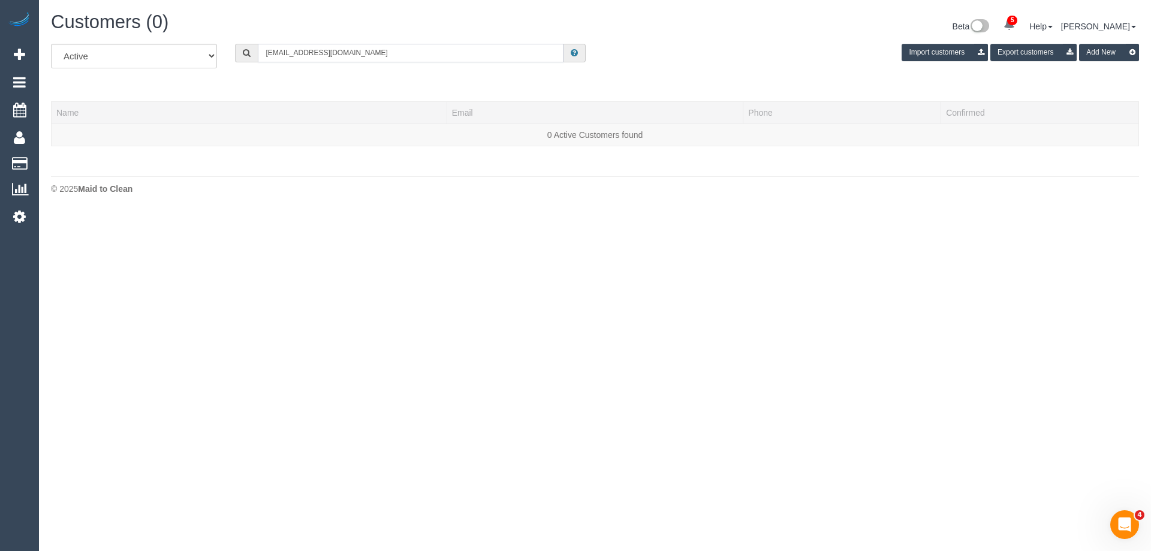
type input "divyavarghese208@gmail.com"
